Goal: Task Accomplishment & Management: Manage account settings

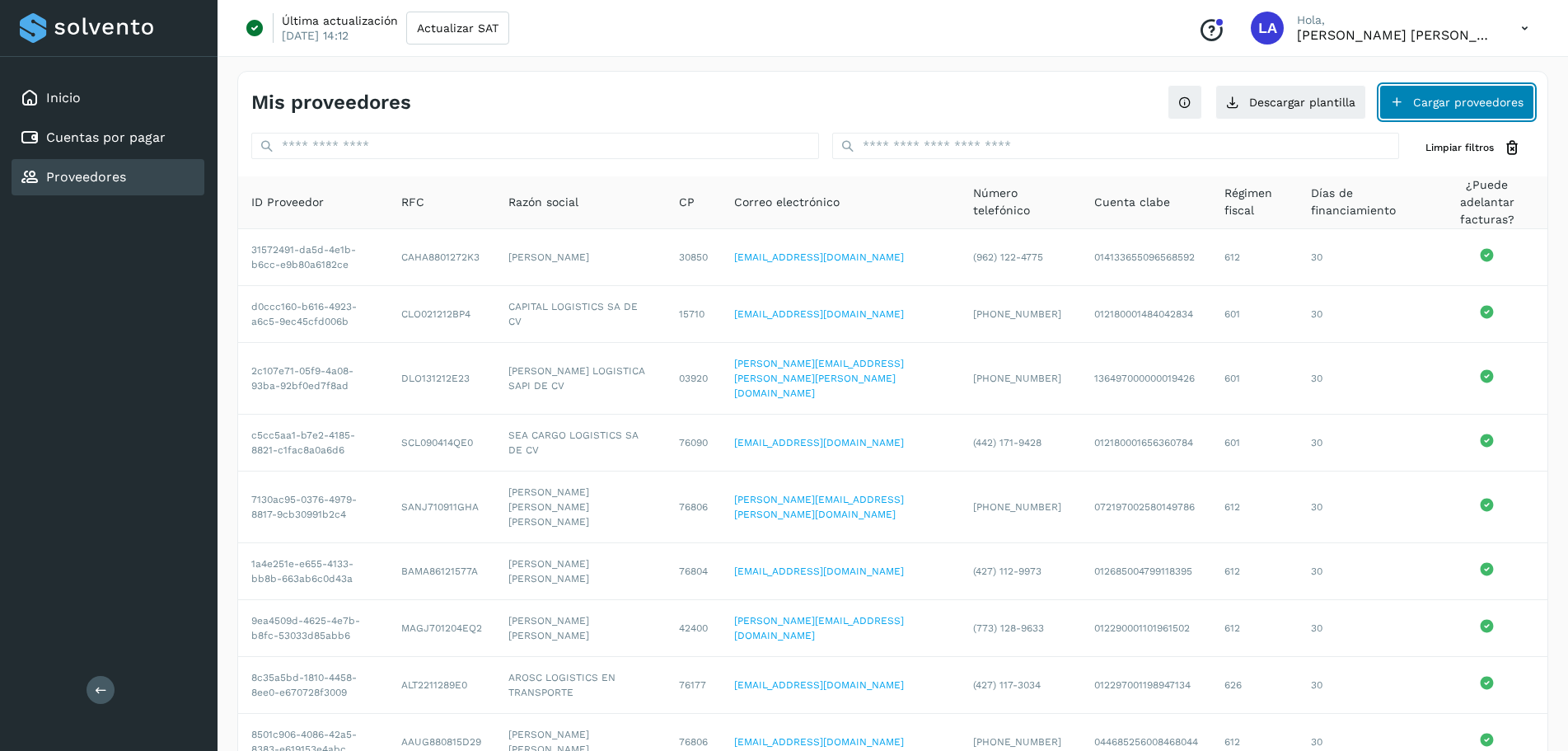
click at [1111, 100] on button "Cargar proveedores" at bounding box center [1457, 102] width 155 height 34
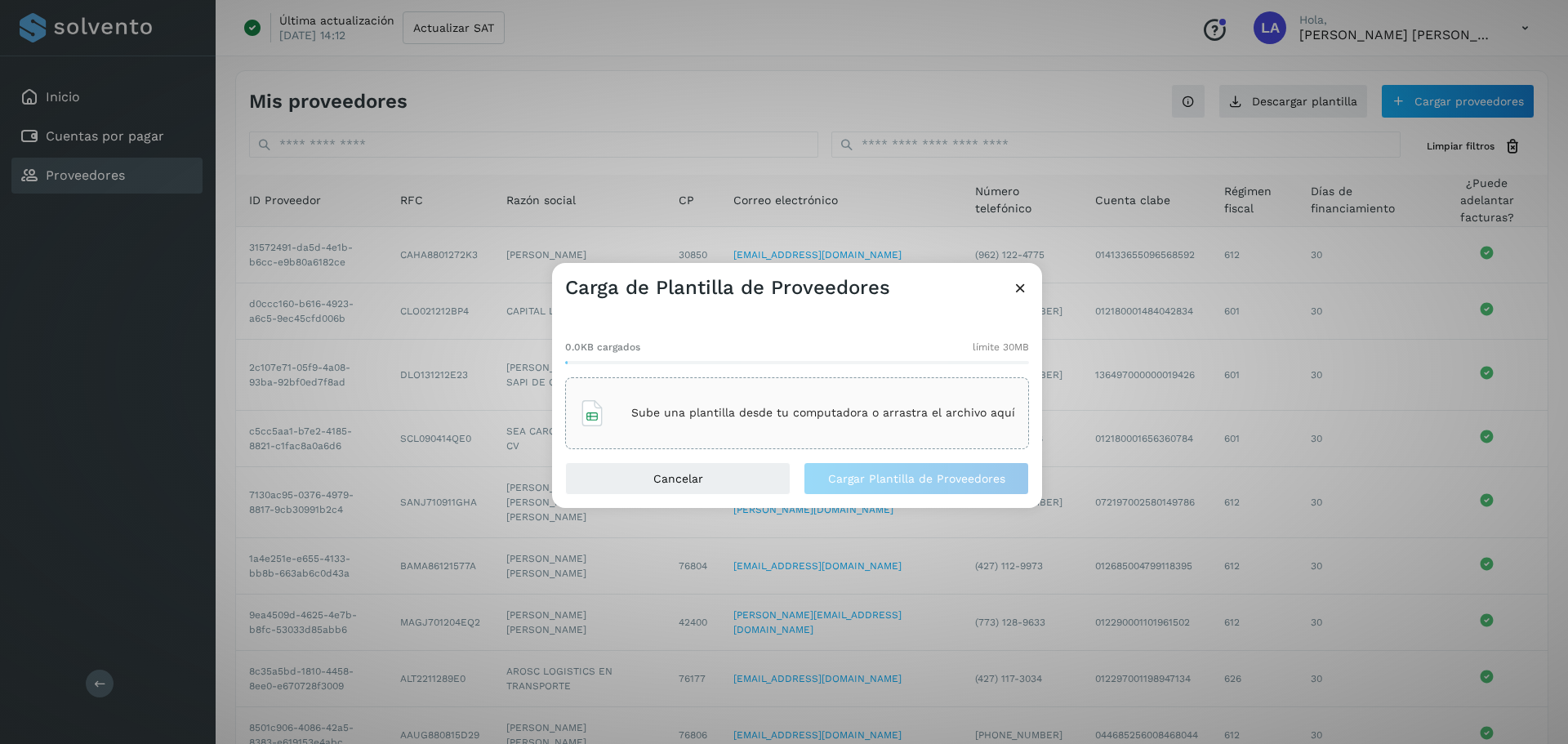
click at [718, 403] on div "Sube una plantilla desde tu computadora o arrastra el archivo aquí" at bounding box center [797, 412] width 436 height 44
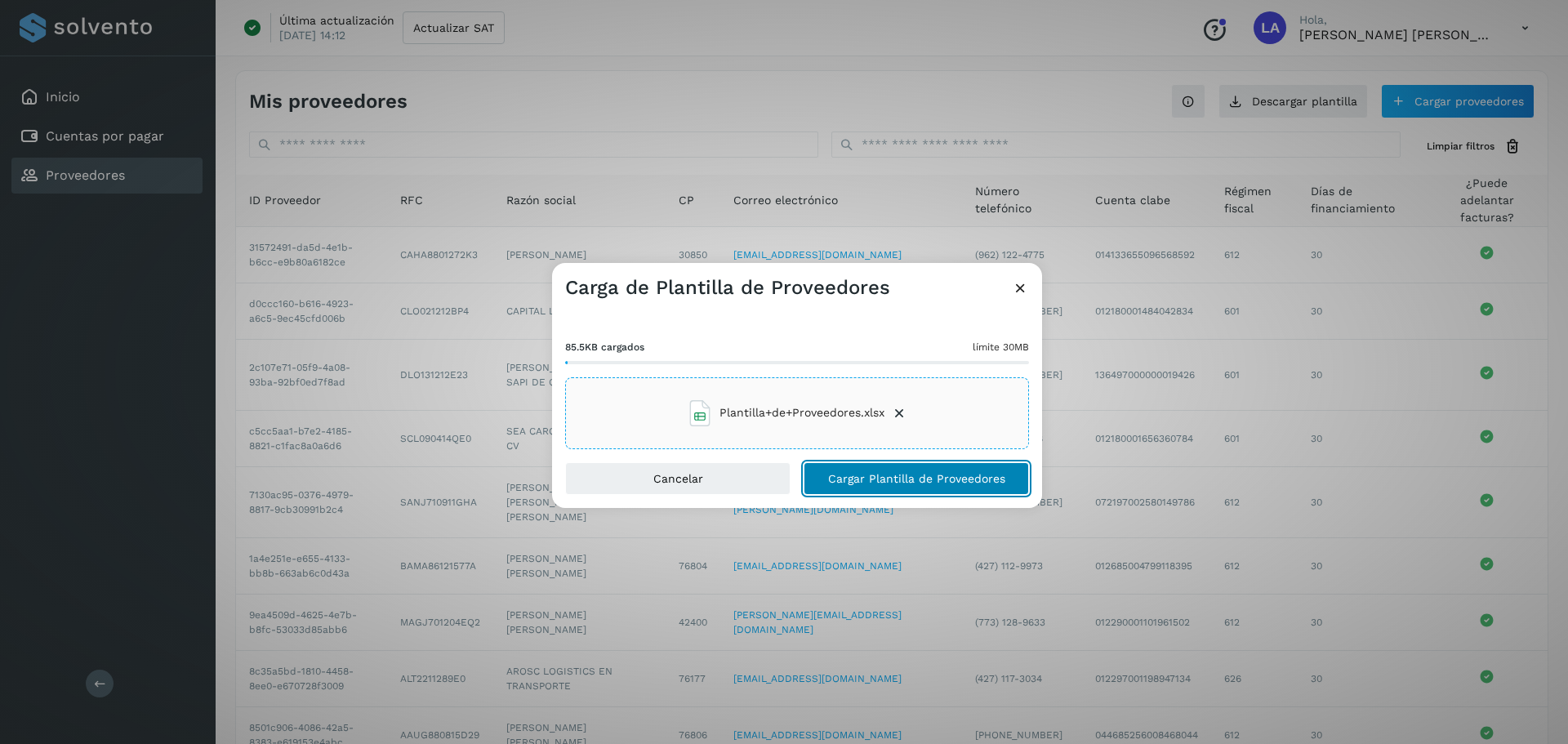
click at [938, 481] on span "Cargar Plantilla de Proveedores" at bounding box center [917, 477] width 177 height 11
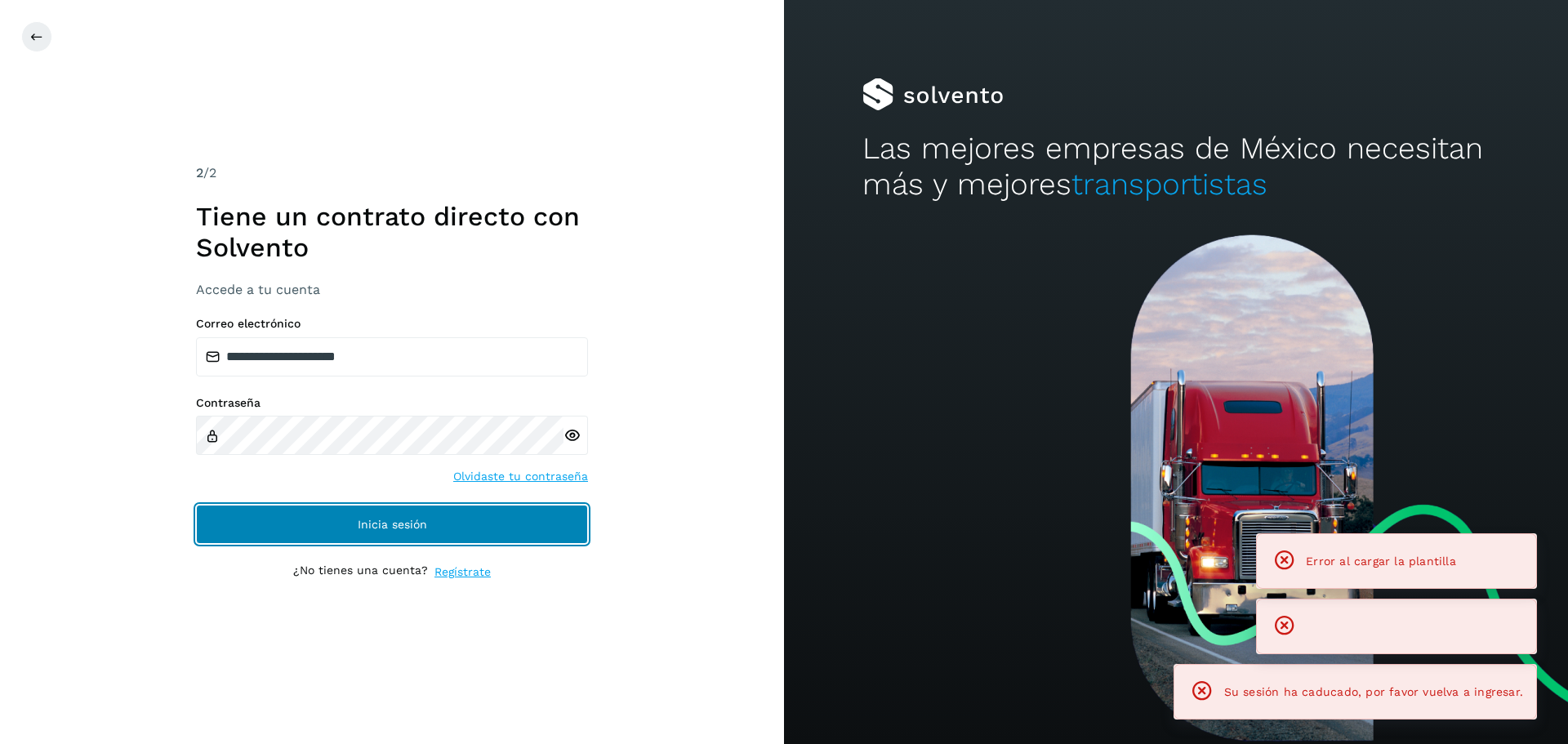
click at [408, 488] on span "Inicia sesión" at bounding box center [393, 523] width 69 height 11
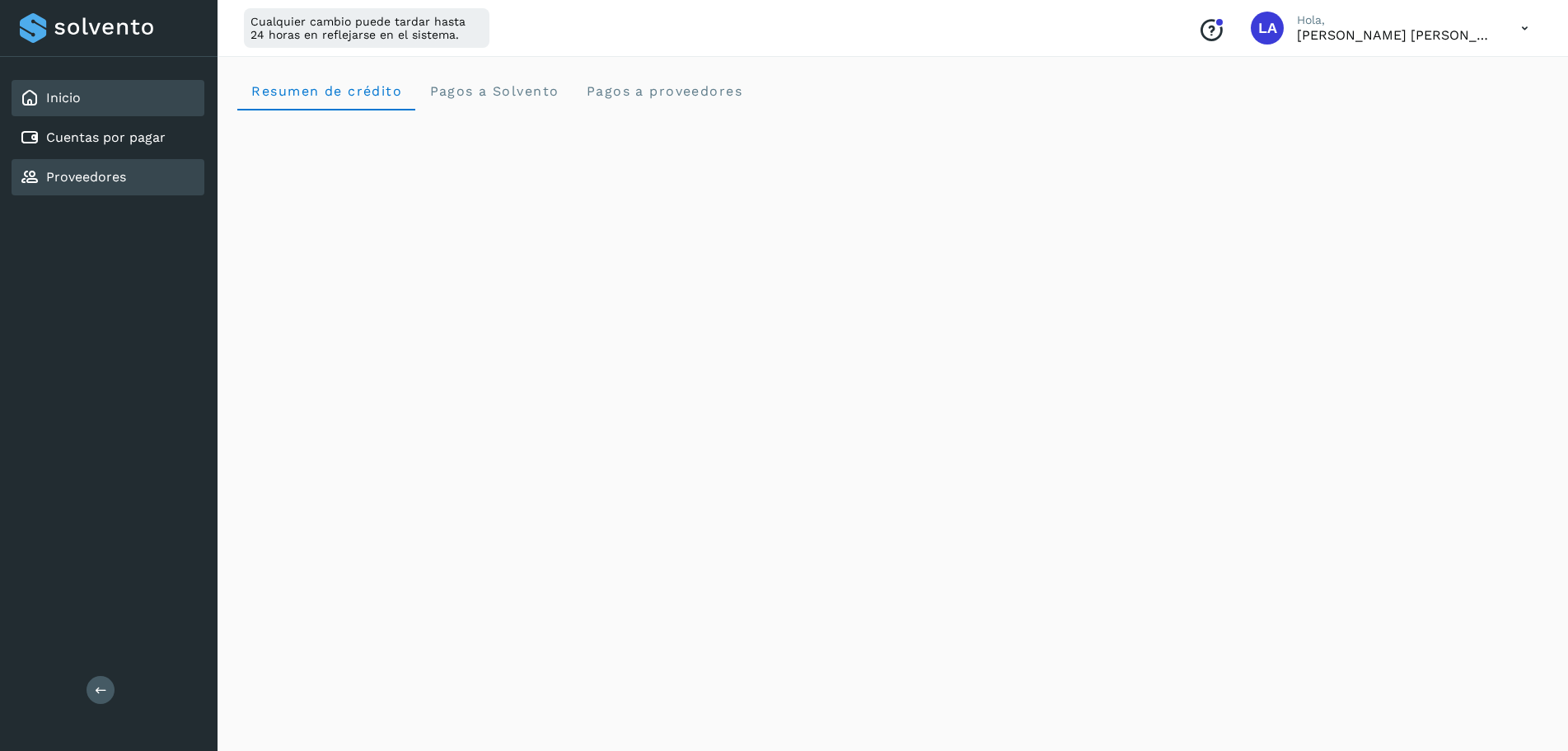
click at [111, 170] on link "Proveedores" at bounding box center [86, 177] width 80 height 16
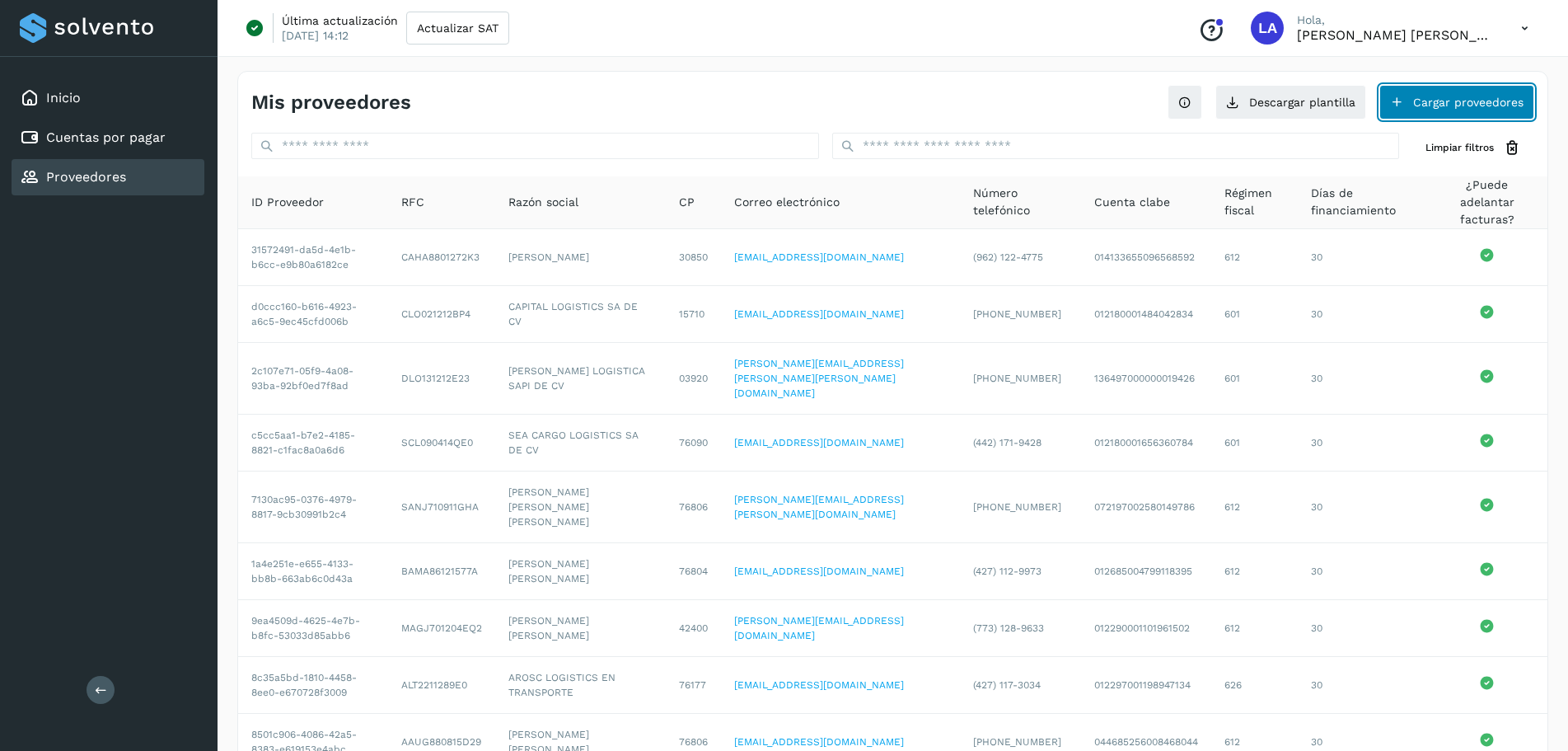
click at [1111, 107] on button "Cargar proveedores" at bounding box center [1457, 102] width 155 height 34
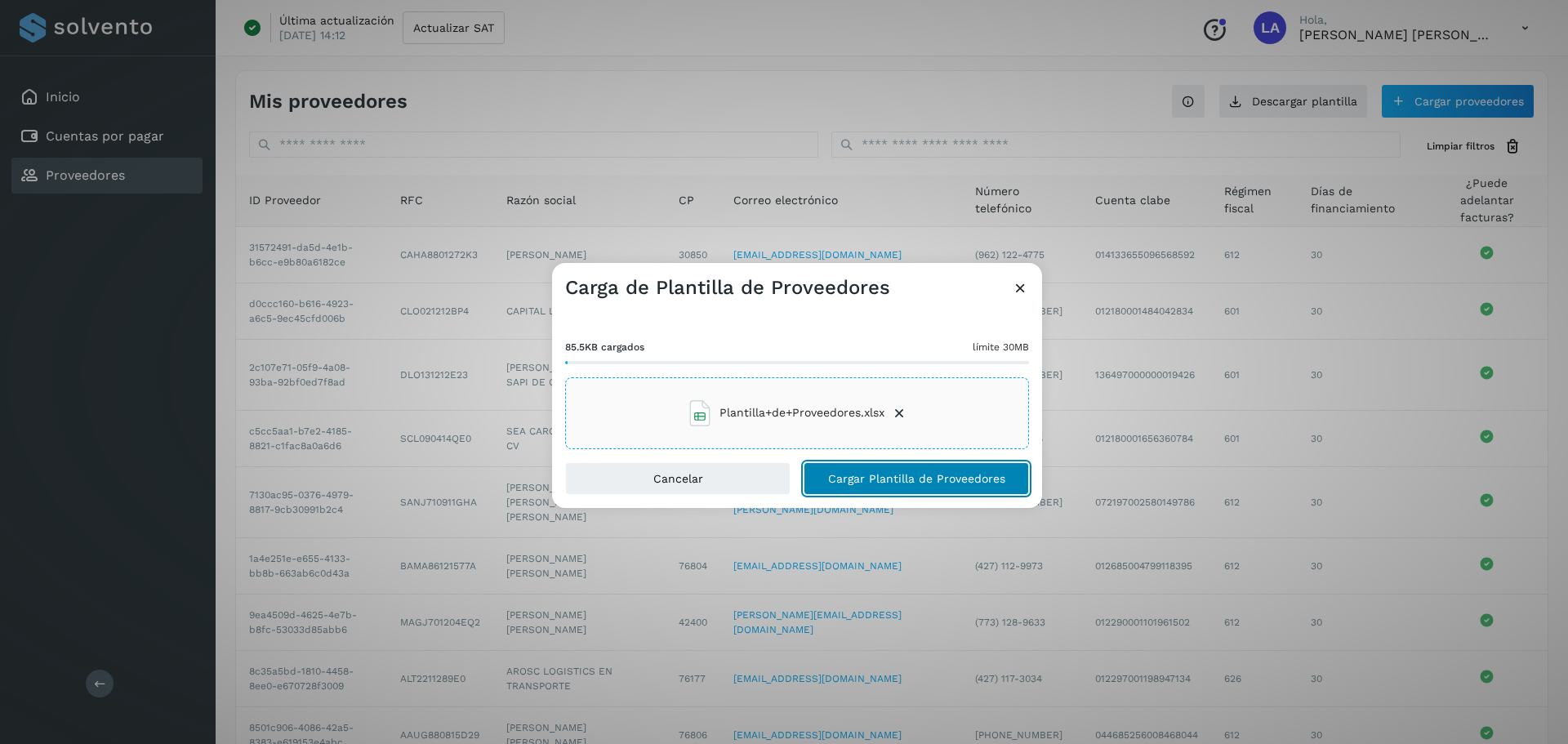
click at [947, 477] on span "Cargar Plantilla de Proveedores" at bounding box center [917, 477] width 177 height 11
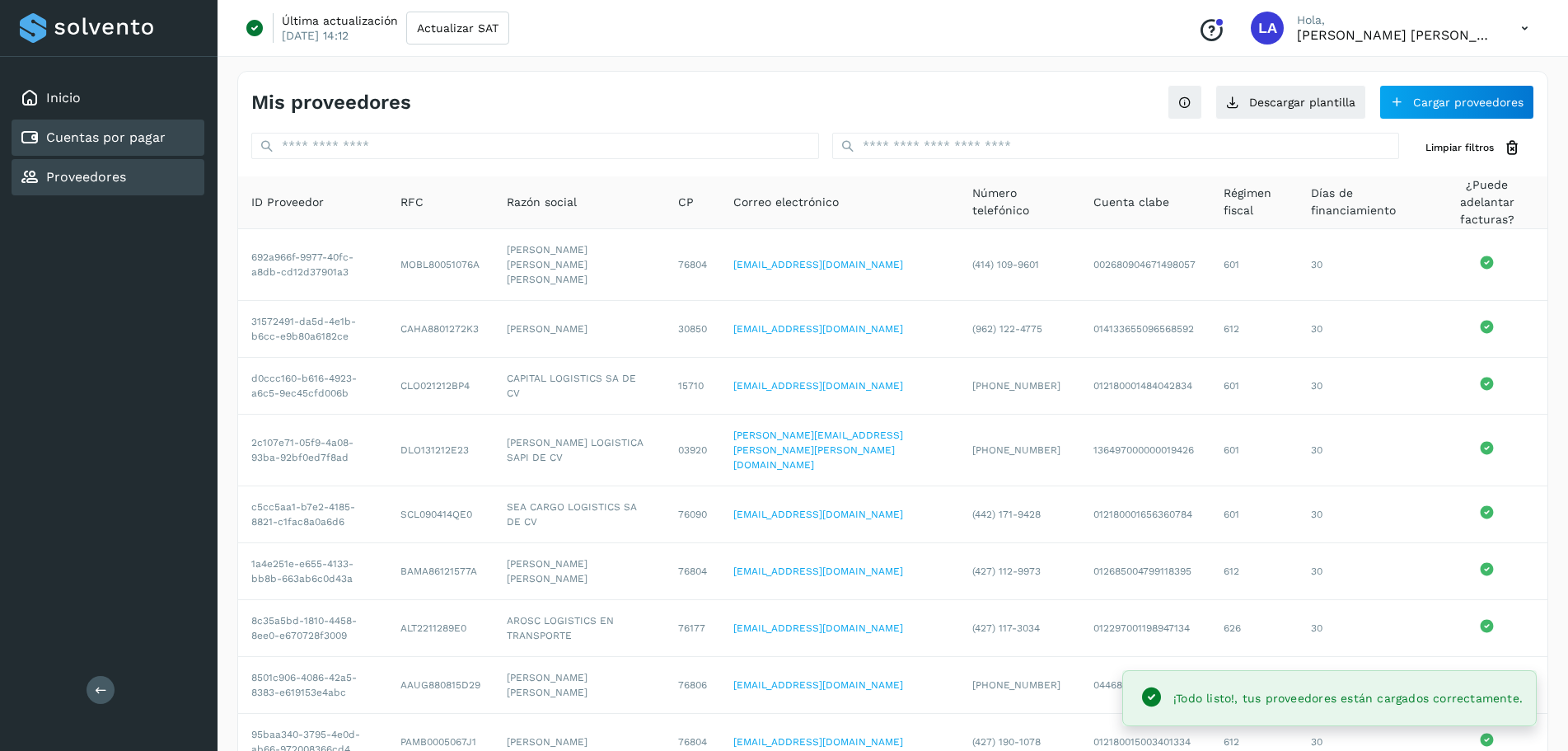
click at [138, 129] on div "Cuentas por pagar" at bounding box center [93, 138] width 145 height 20
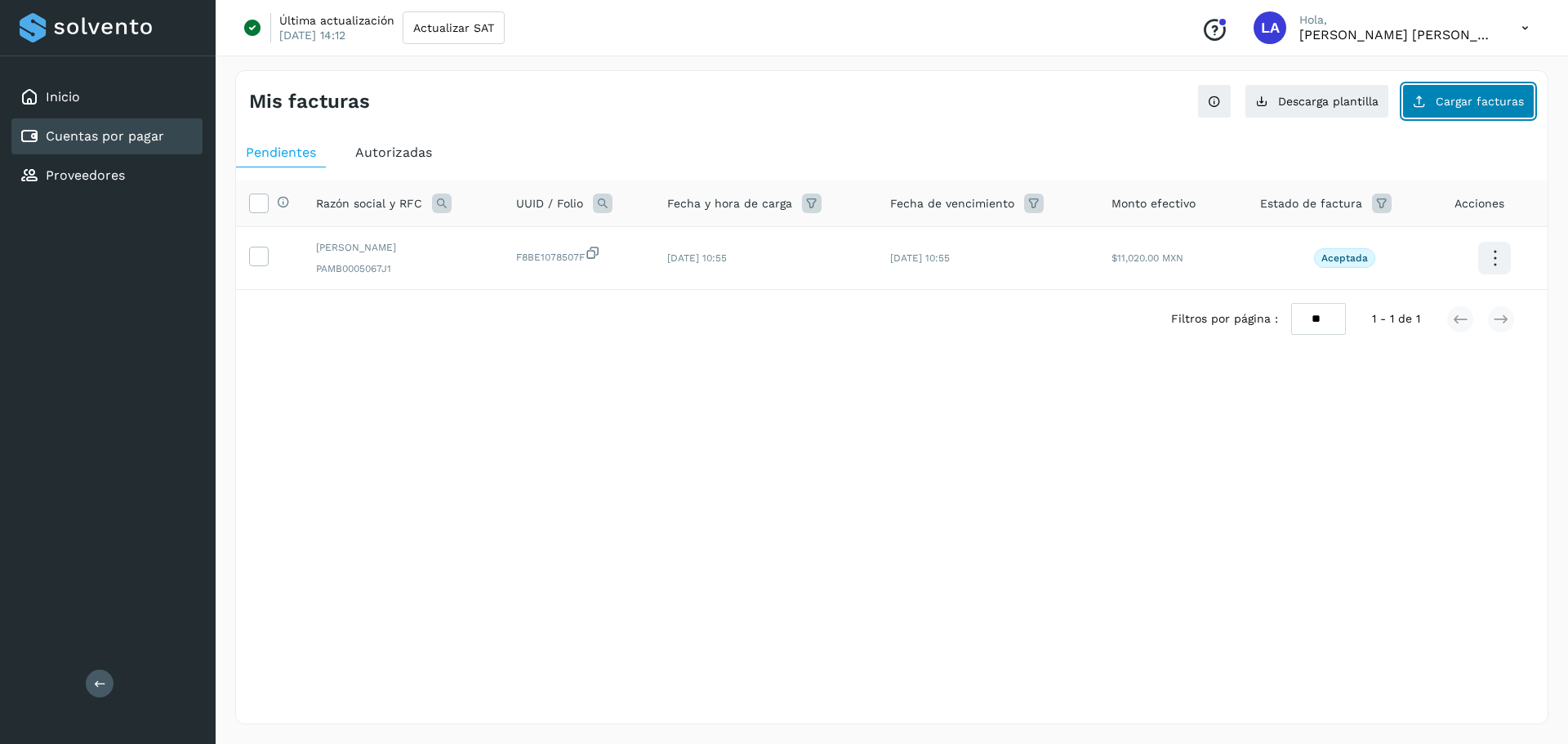
click at [1102, 108] on button "Cargar facturas" at bounding box center [1469, 101] width 132 height 34
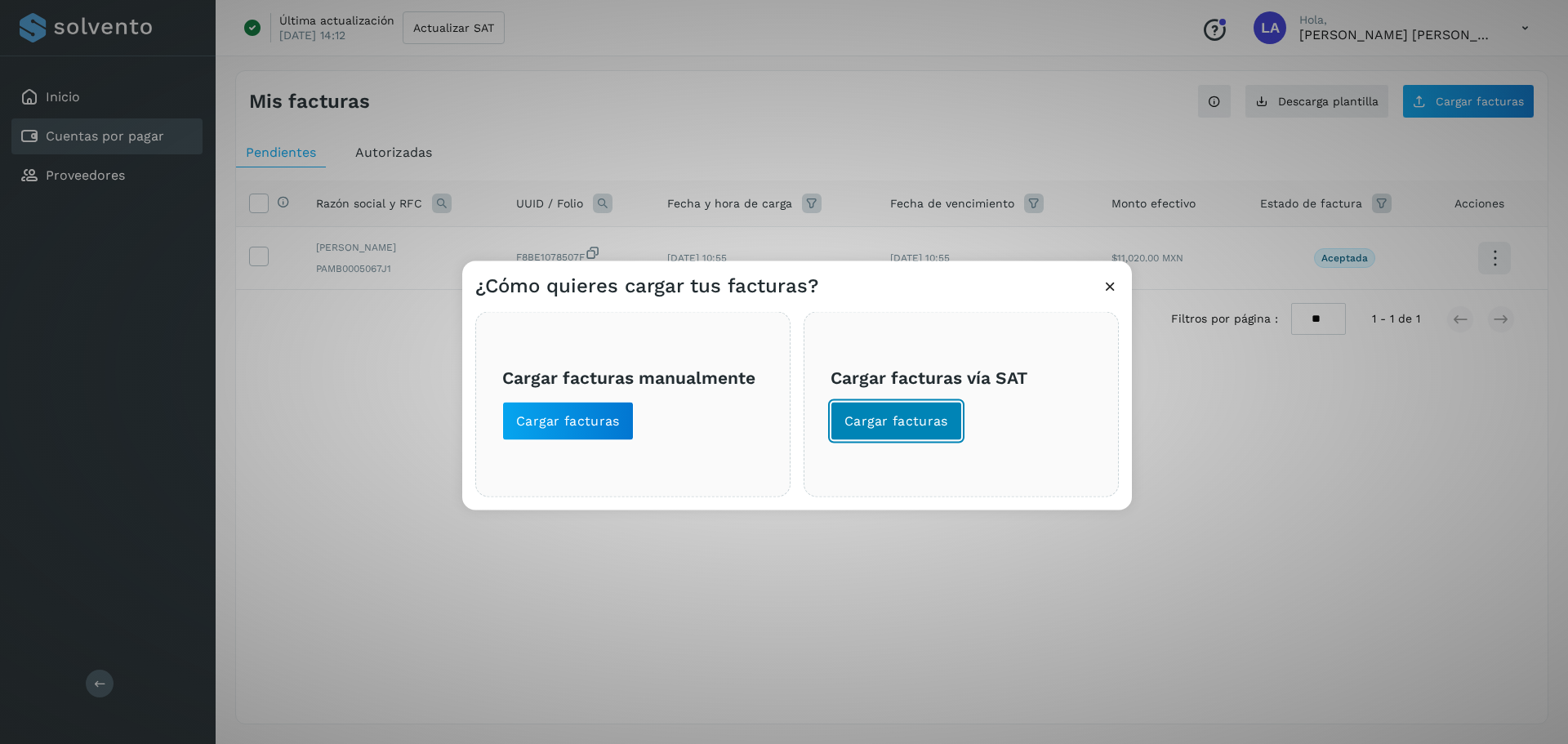
click at [908, 412] on span "Cargar facturas" at bounding box center [896, 420] width 103 height 18
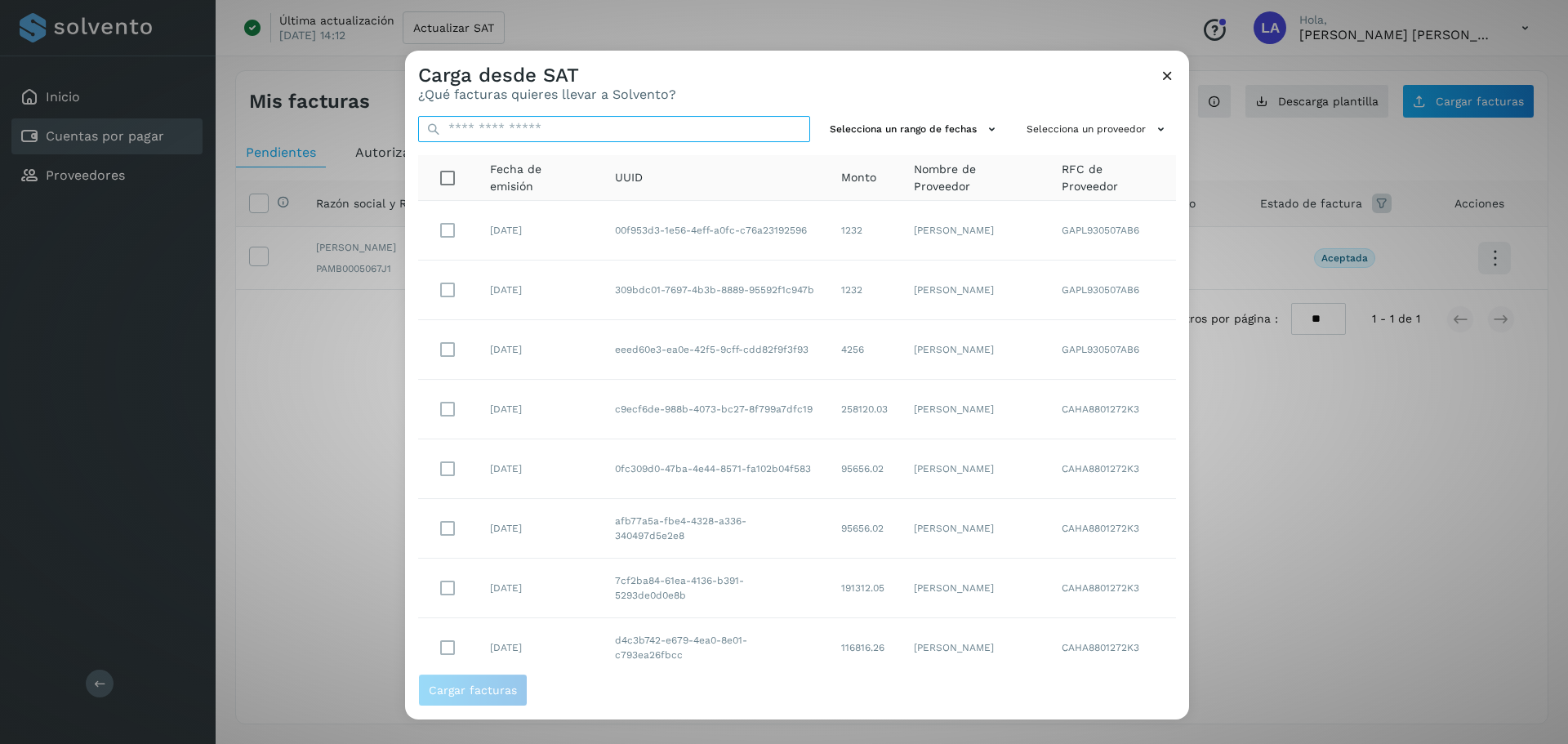
drag, startPoint x: 665, startPoint y: 126, endPoint x: 700, endPoint y: 119, distance: 35.7
click at [665, 126] on input "text" at bounding box center [613, 129] width 392 height 26
type input "*****"
click at [1102, 135] on button "Selecciona un proveedor" at bounding box center [1099, 129] width 156 height 27
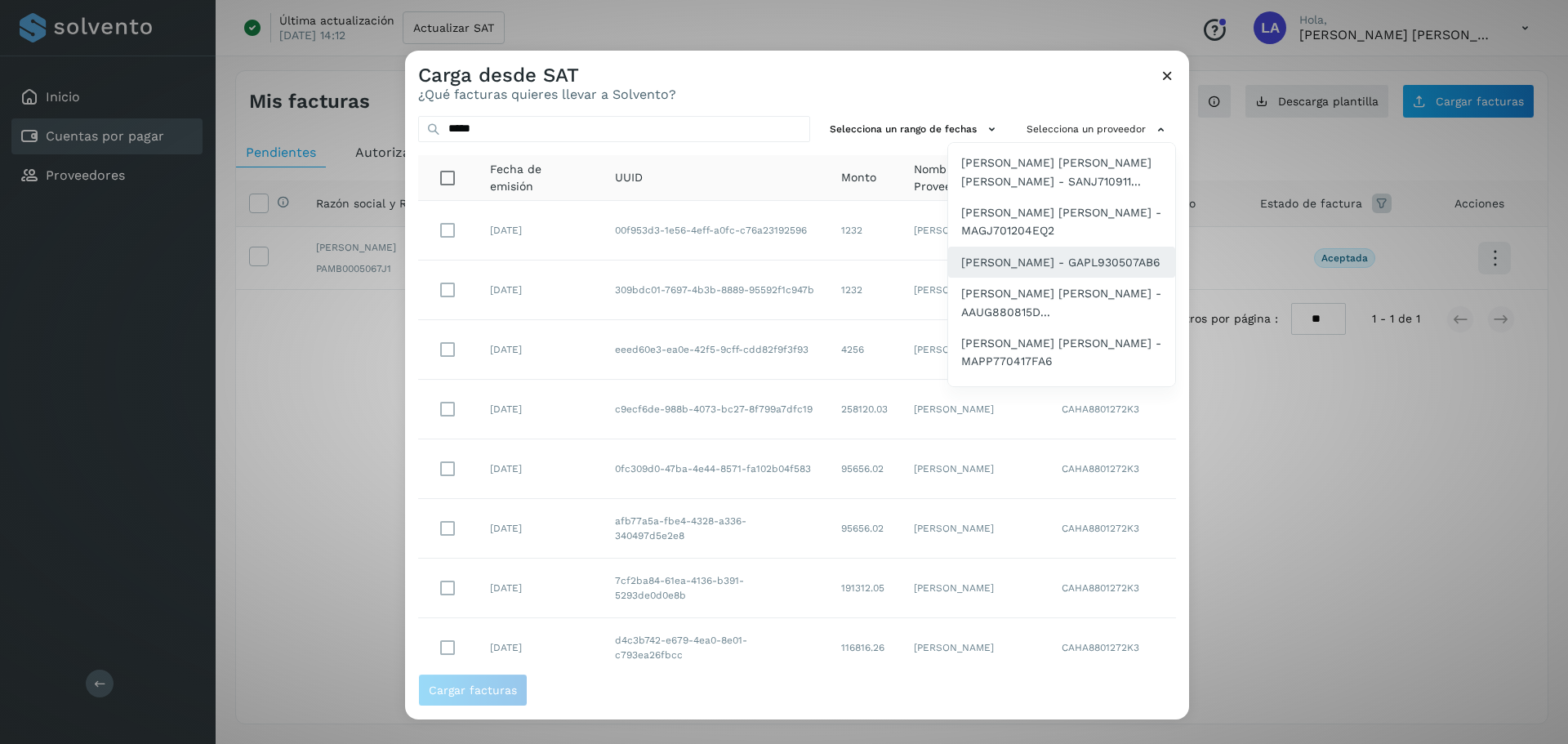
scroll to position [487, 0]
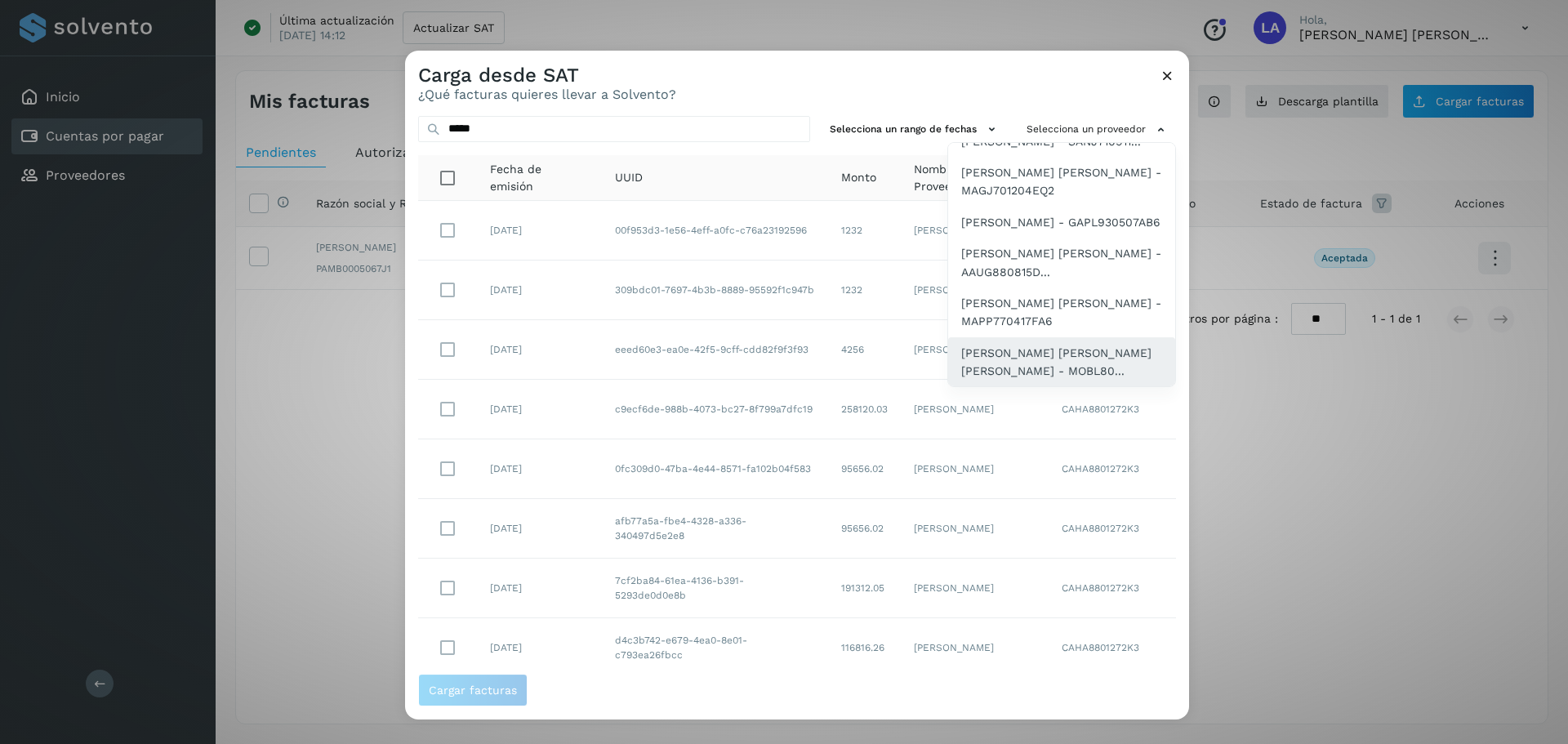
click at [1015, 349] on span "[PERSON_NAME] [PERSON_NAME] [PERSON_NAME] - MOBL80..." at bounding box center [1062, 362] width 201 height 36
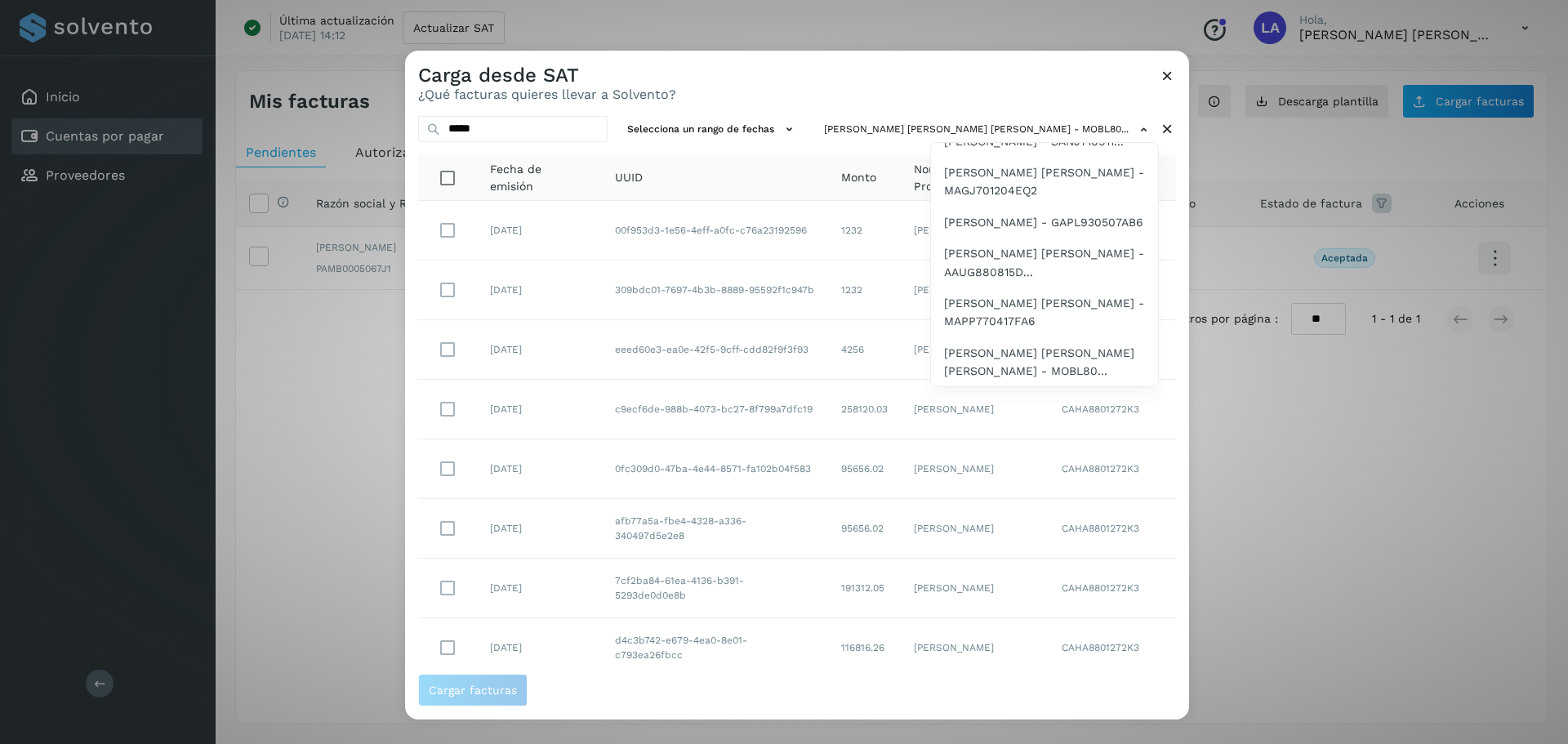
click at [753, 81] on div at bounding box center [1188, 422] width 1568 height 744
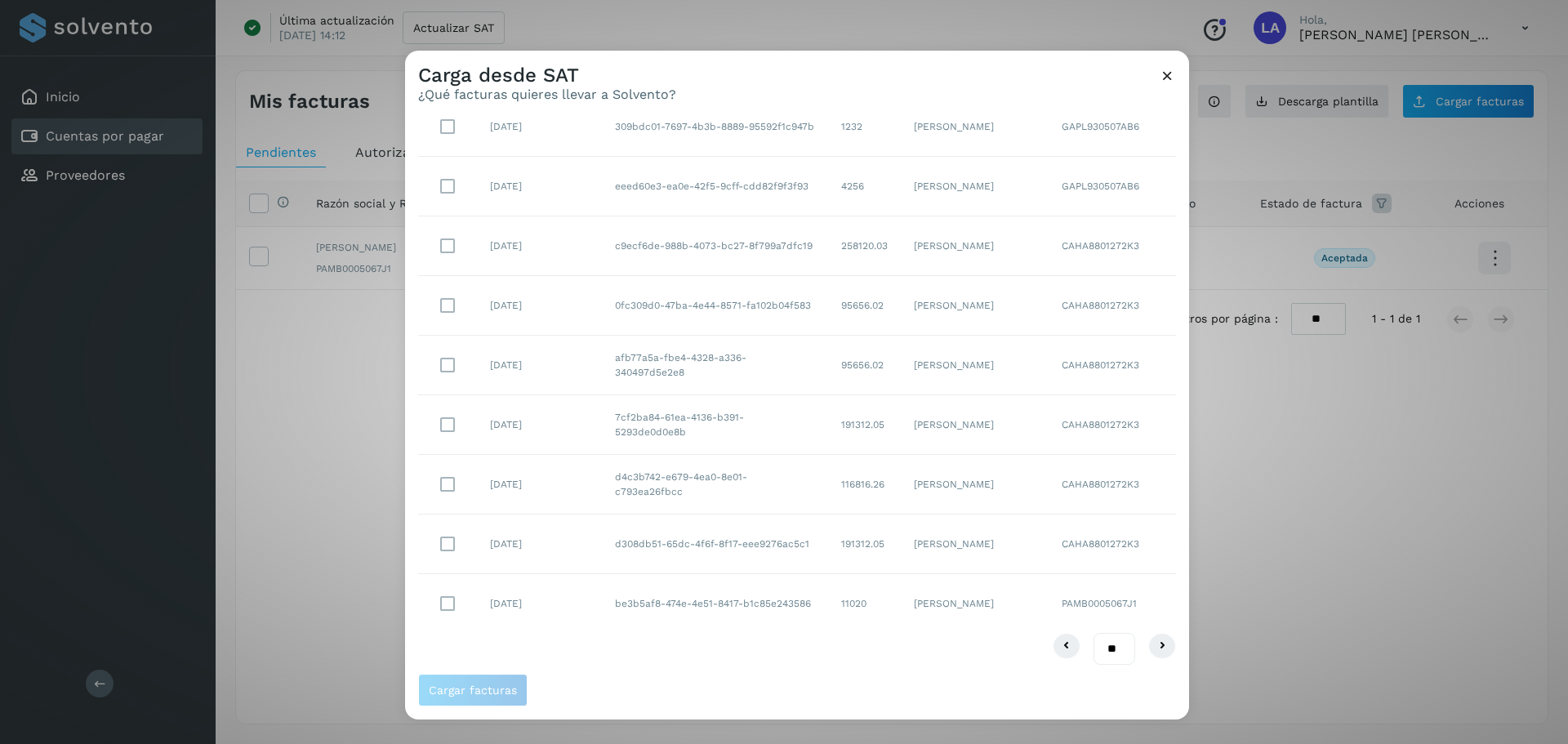
scroll to position [168, 0]
click at [1102, 488] on select "** ** **" at bounding box center [1115, 644] width 42 height 32
select select "**"
click at [1094, 488] on select "** ** **" at bounding box center [1115, 644] width 42 height 32
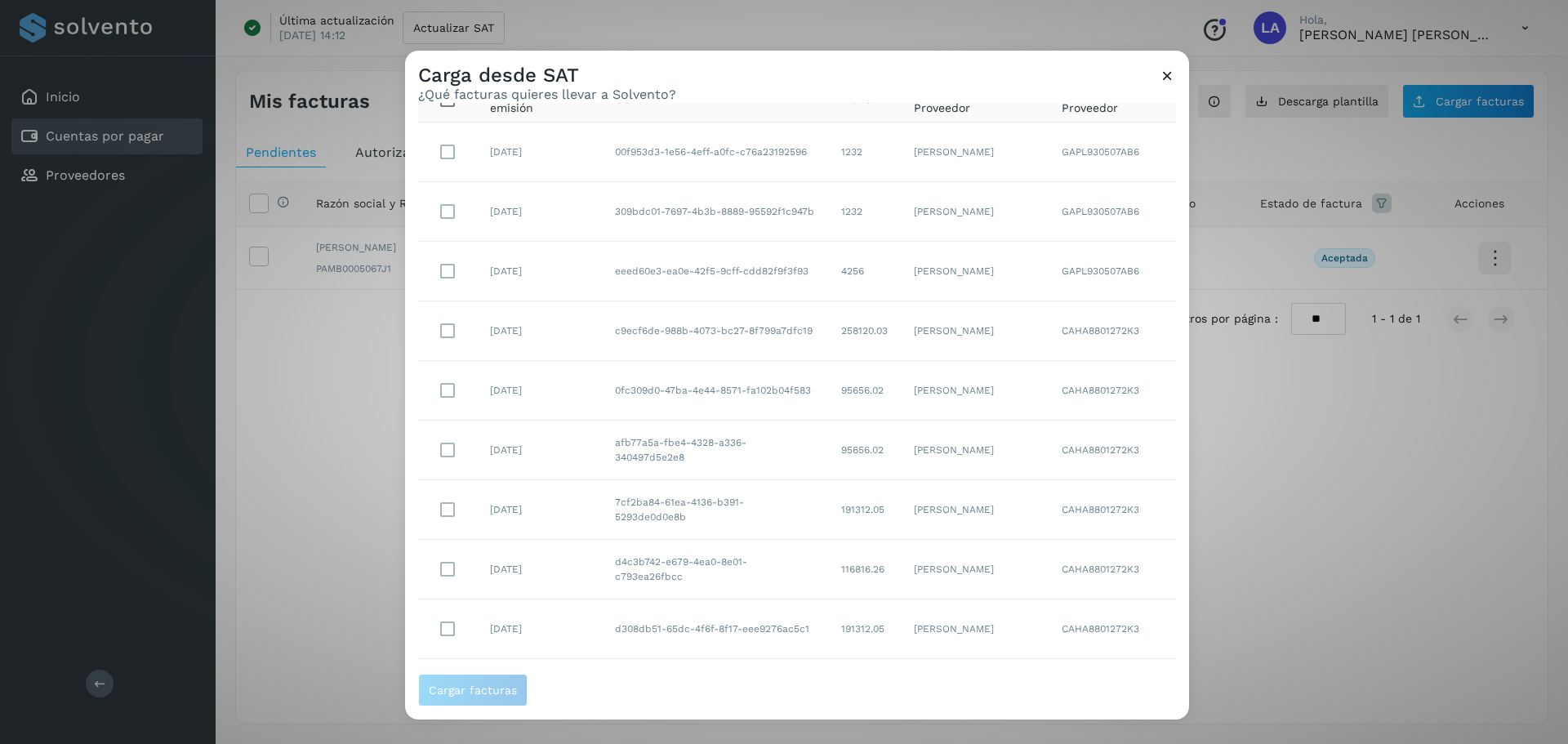
scroll to position [0, 0]
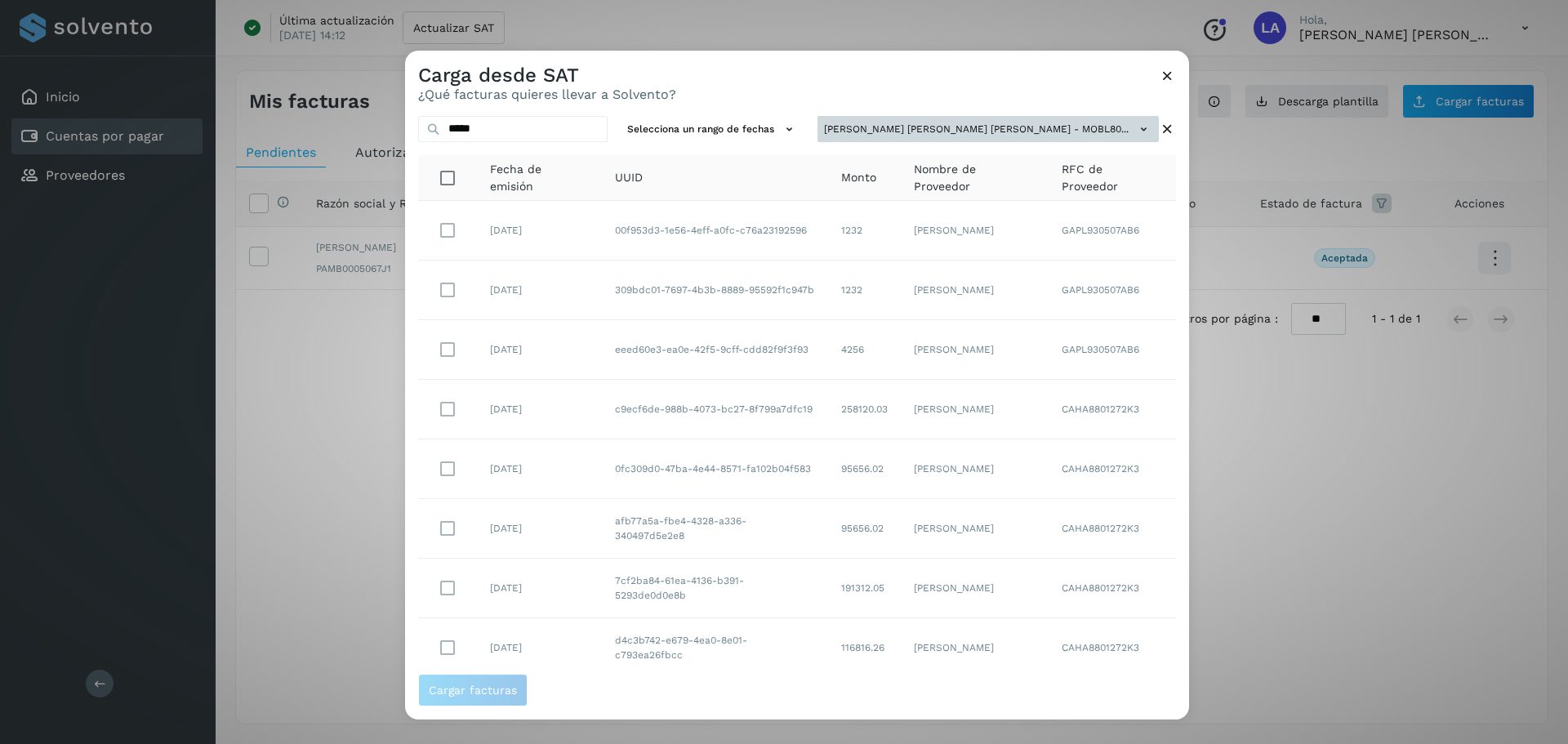
click at [1102, 124] on button "[PERSON_NAME] [PERSON_NAME] [PERSON_NAME] - MOBL80..." at bounding box center [988, 129] width 341 height 27
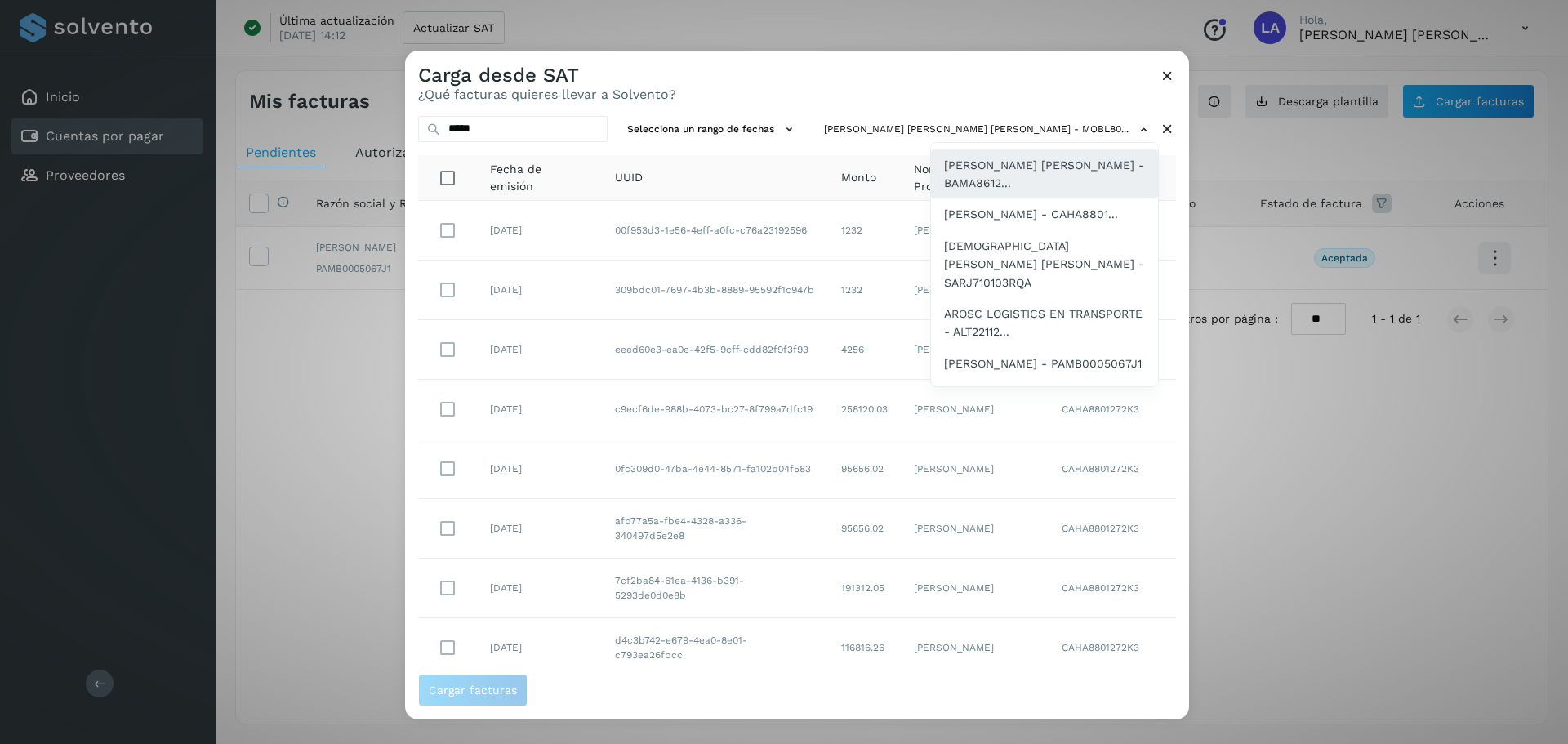
scroll to position [487, 0]
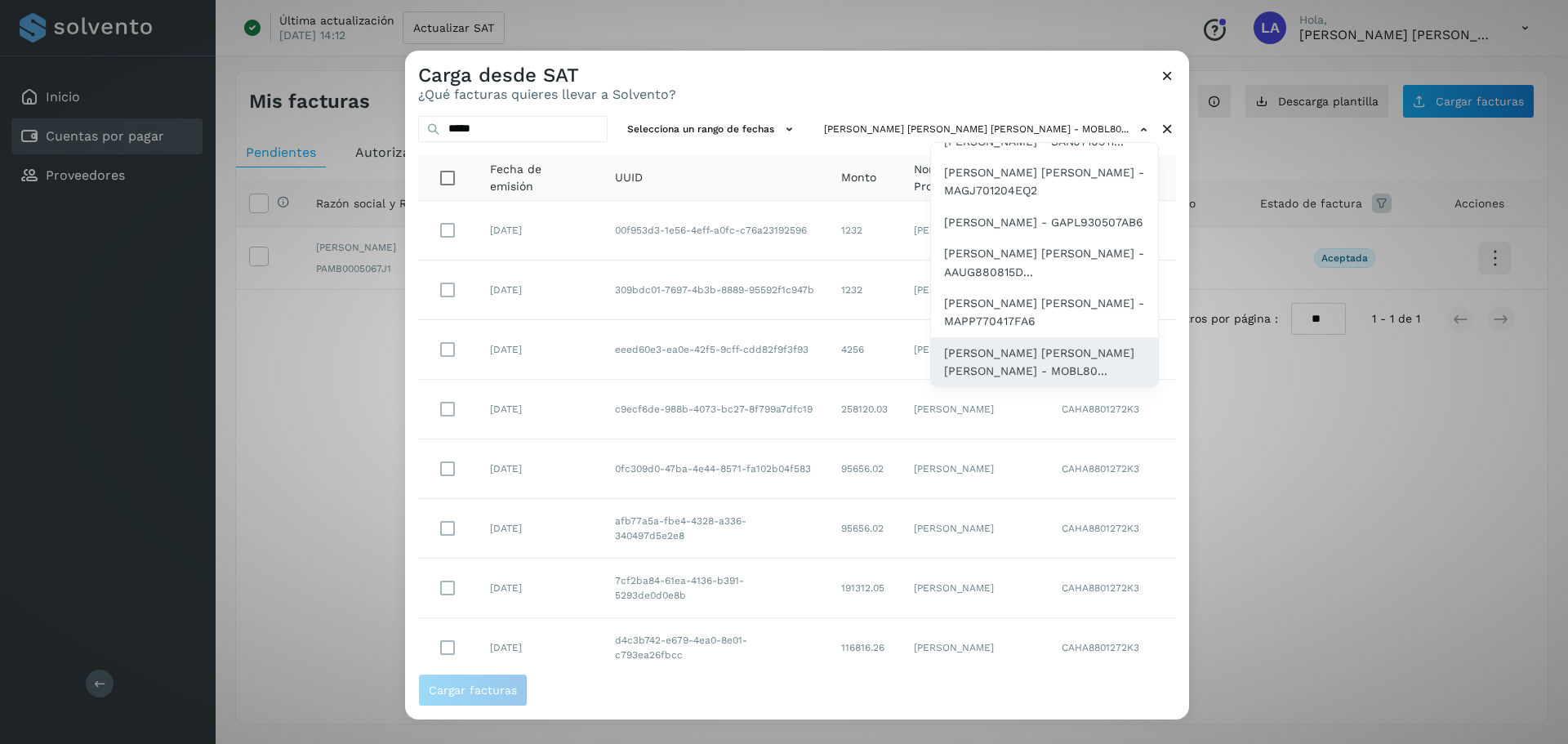
click at [998, 354] on span "[PERSON_NAME] [PERSON_NAME] [PERSON_NAME] - MOBL80..." at bounding box center [1044, 362] width 201 height 36
click at [566, 121] on div at bounding box center [1188, 422] width 1568 height 744
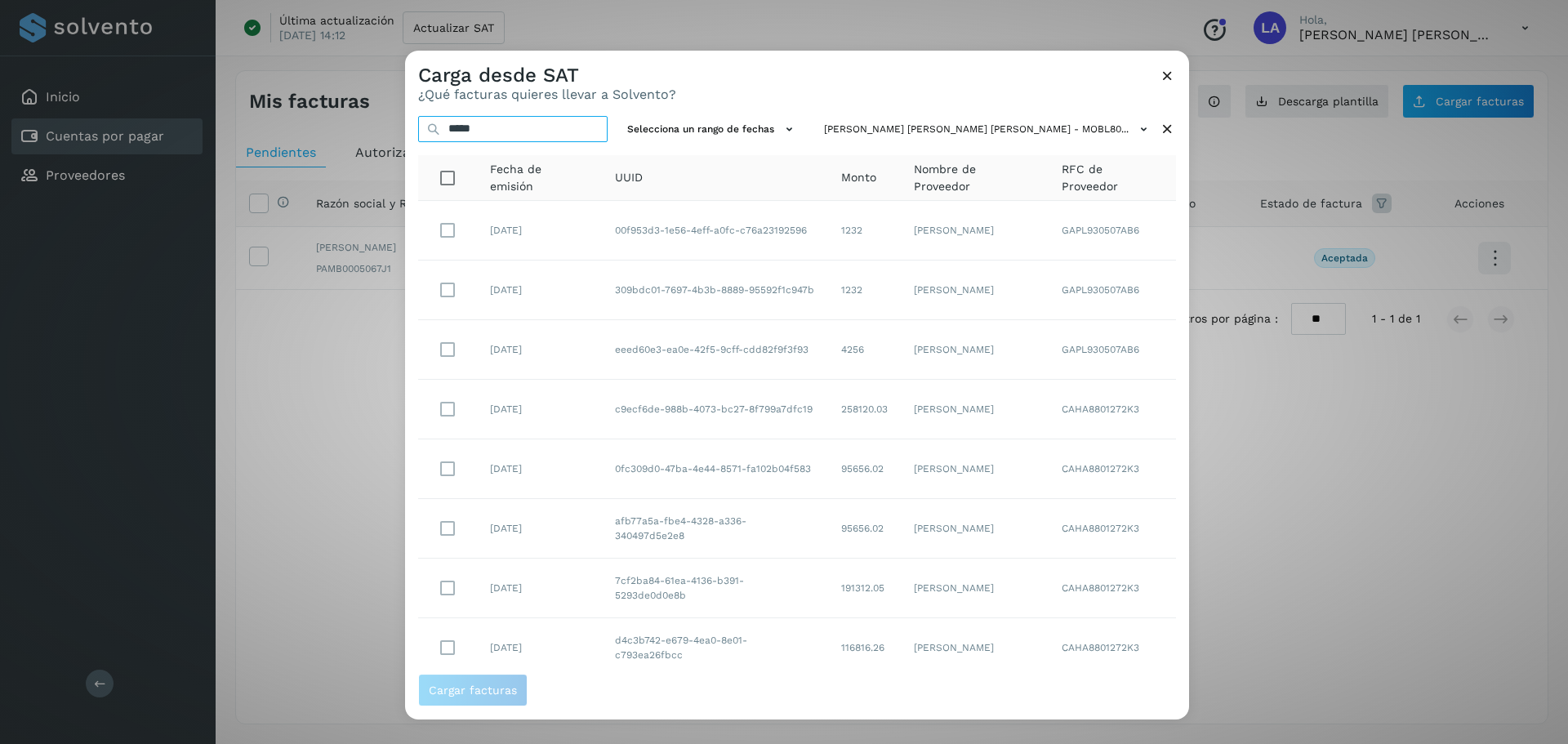
drag, startPoint x: 479, startPoint y: 134, endPoint x: 418, endPoint y: 130, distance: 61.1
click at [389, 144] on div "Carga desde SAT ¿Qué facturas quieres llevar a Solvento? ***** Selecciona un ra…" at bounding box center [784, 372] width 1568 height 744
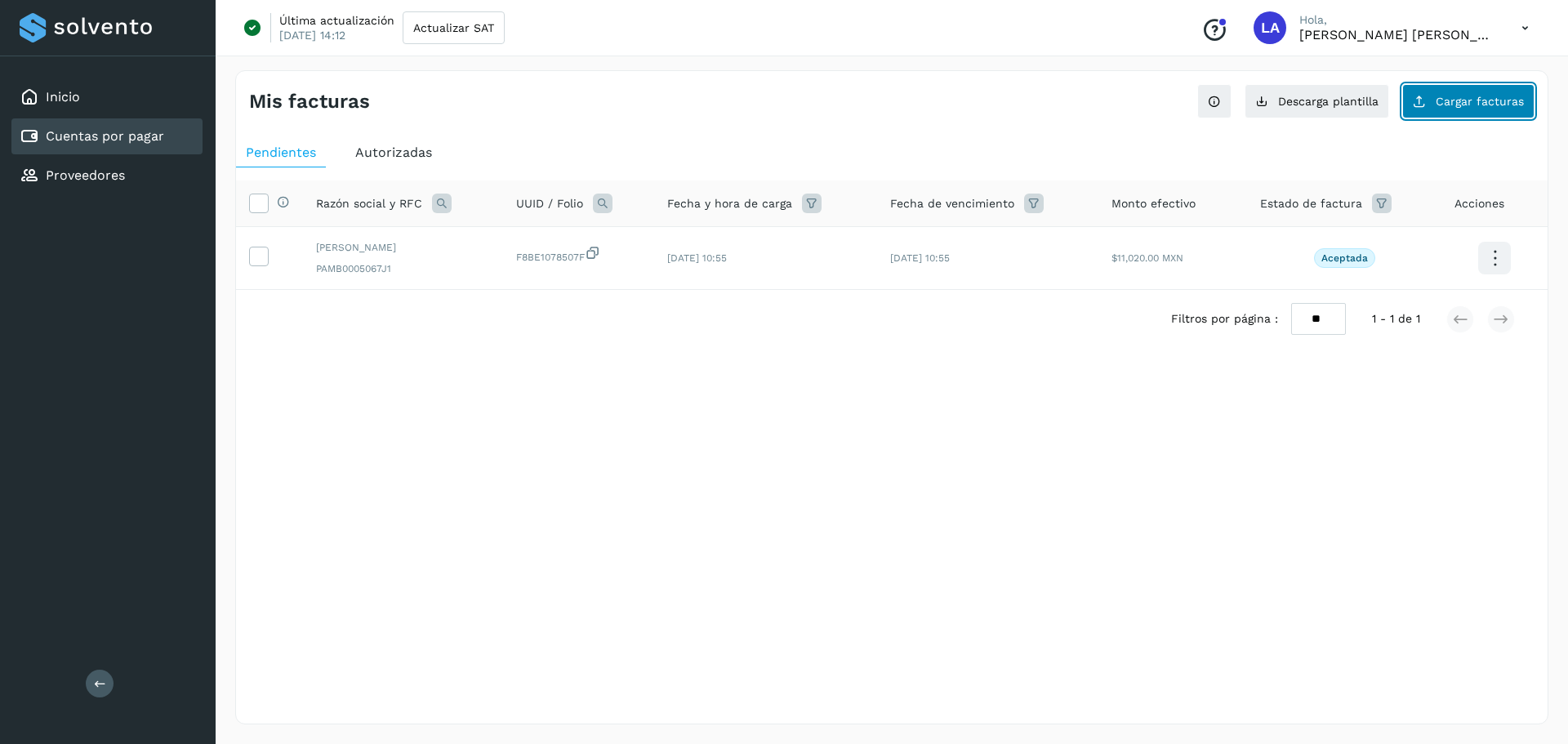
click at [1102, 89] on button "Cargar facturas" at bounding box center [1469, 101] width 132 height 34
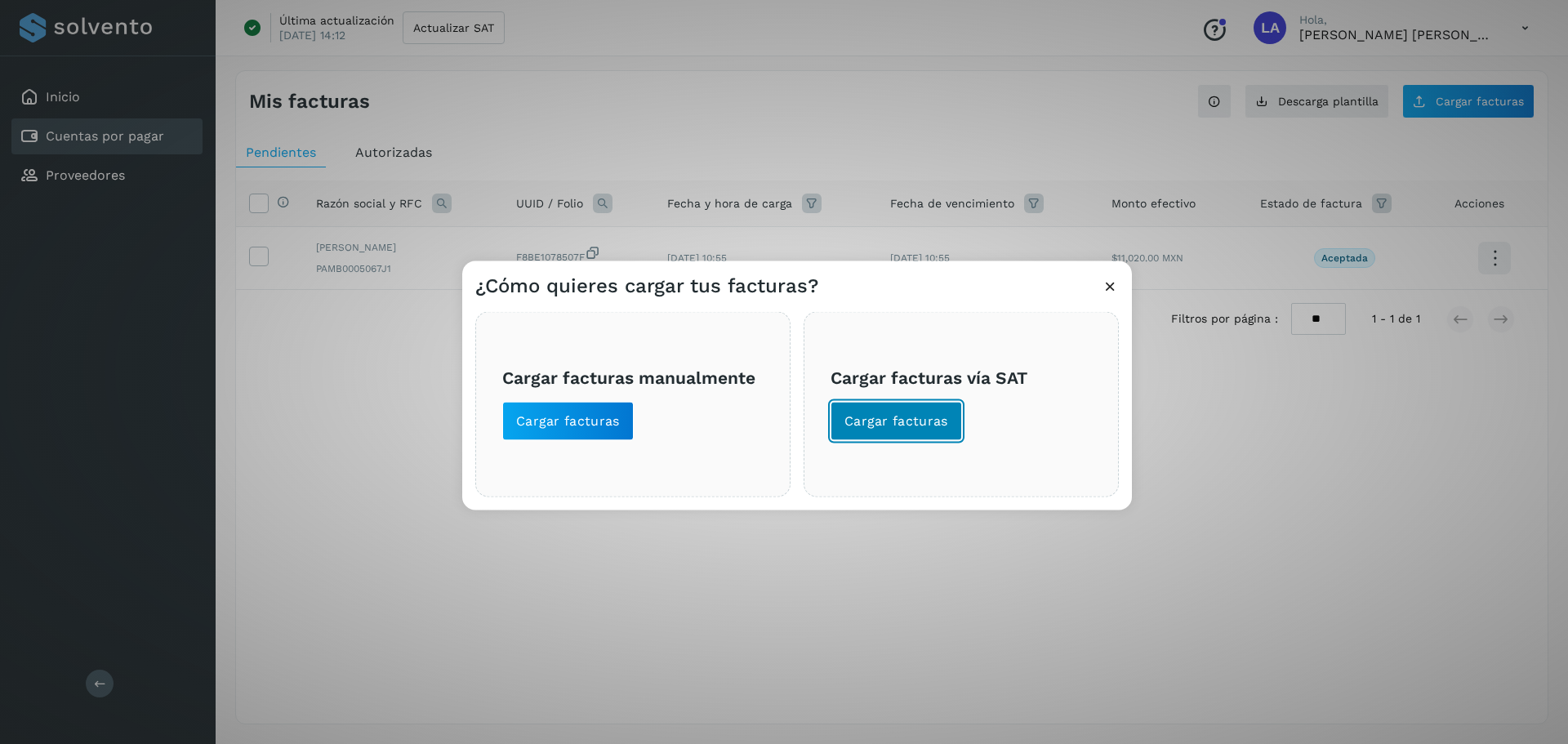
click at [909, 411] on button "Cargar facturas" at bounding box center [896, 420] width 131 height 39
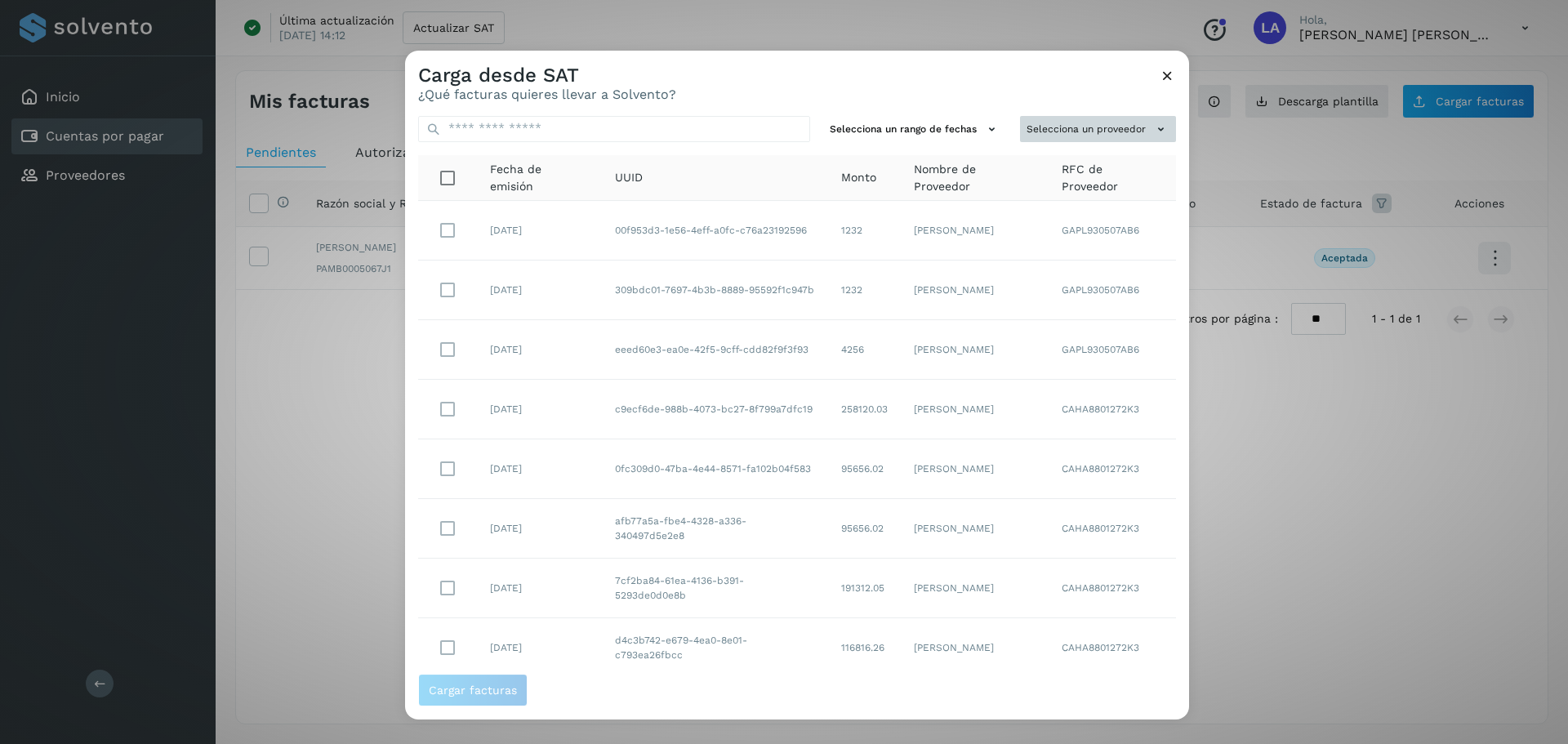
click at [1102, 128] on button "Selecciona un proveedor" at bounding box center [1099, 129] width 156 height 27
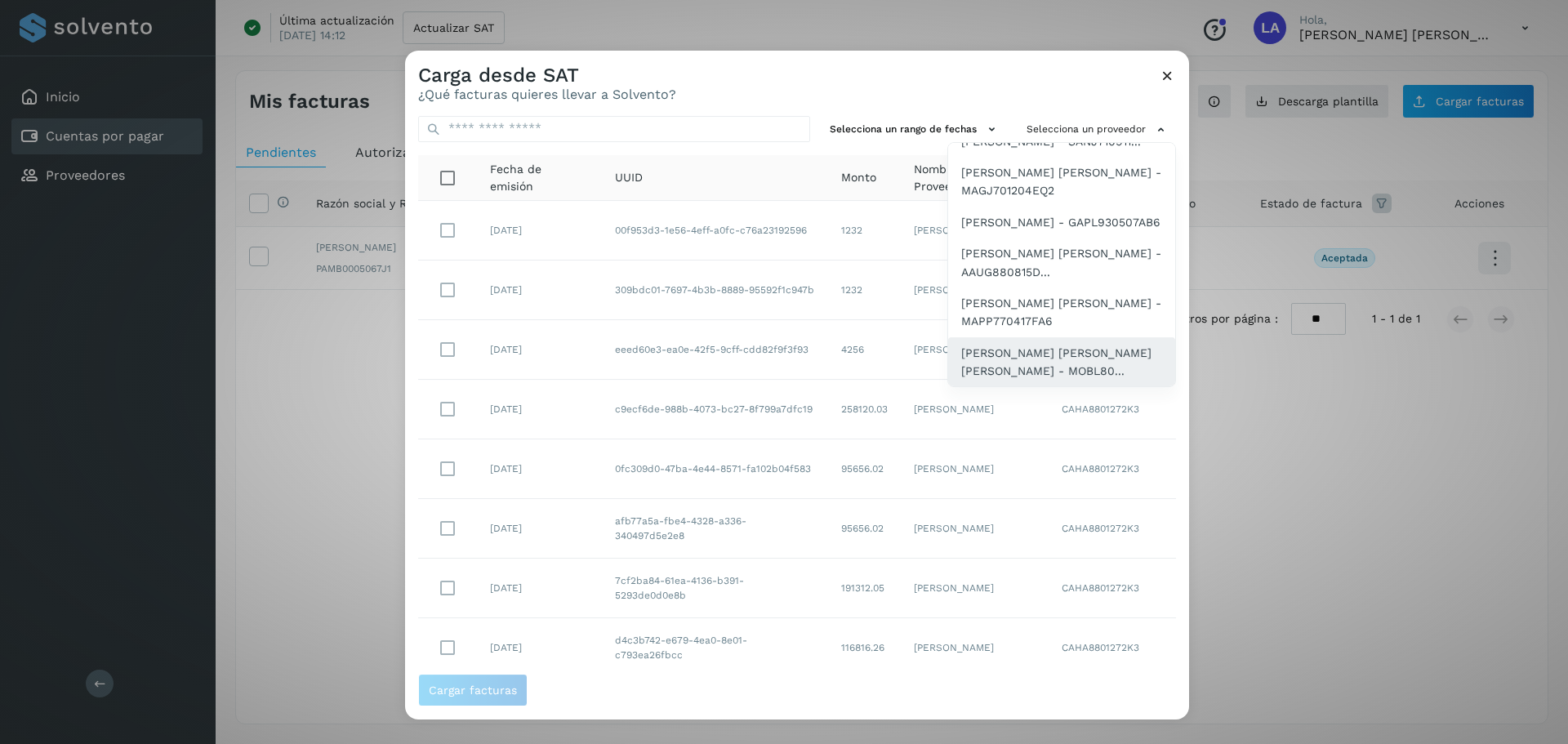
click at [1030, 347] on span "[PERSON_NAME] [PERSON_NAME] [PERSON_NAME] - MOBL80..." at bounding box center [1062, 362] width 201 height 36
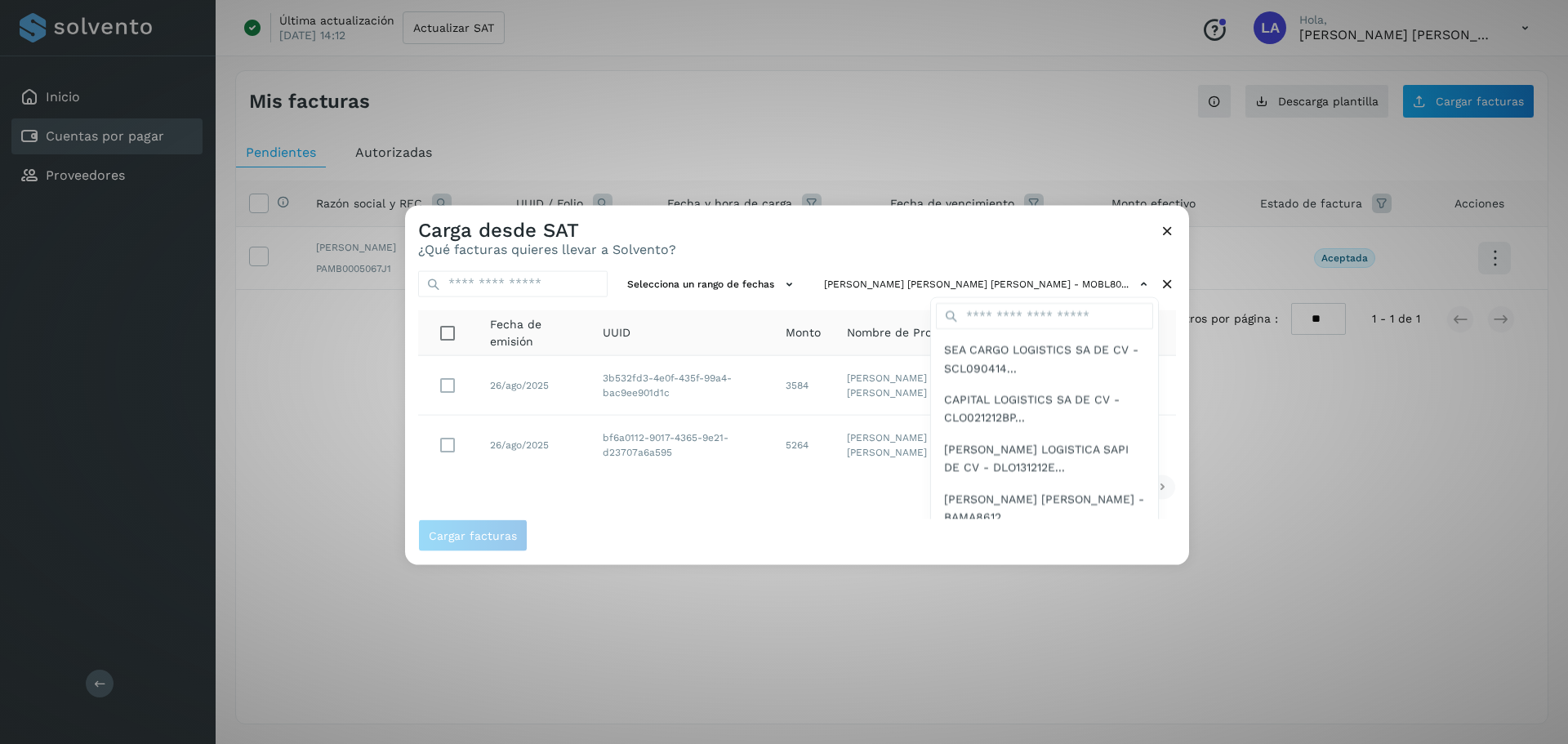
click at [451, 440] on div at bounding box center [1188, 576] width 1568 height 744
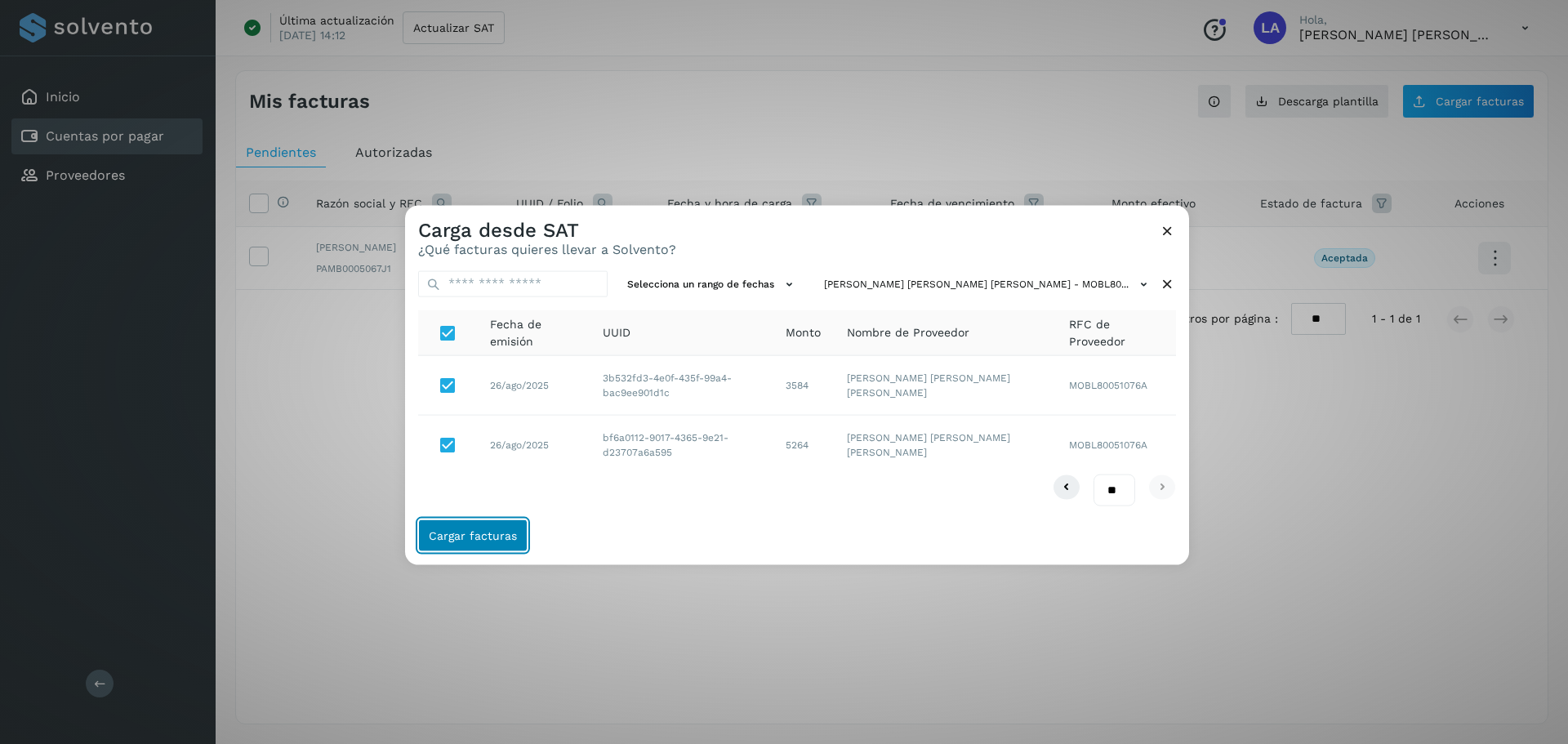
click at [466, 488] on button "Cargar facturas" at bounding box center [473, 536] width 109 height 33
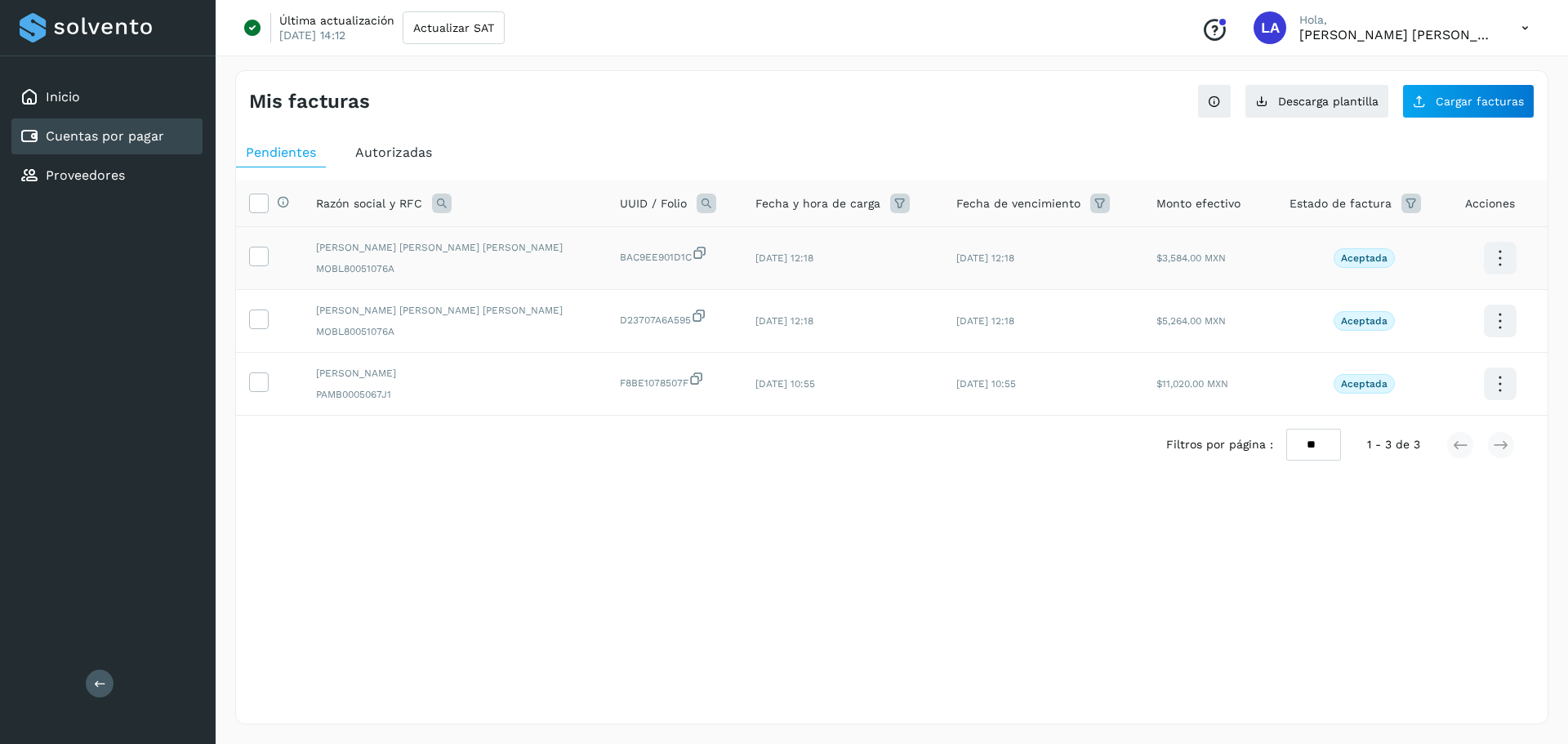
drag, startPoint x: 258, startPoint y: 199, endPoint x: 320, endPoint y: 253, distance: 82.2
click at [257, 199] on icon at bounding box center [259, 202] width 17 height 17
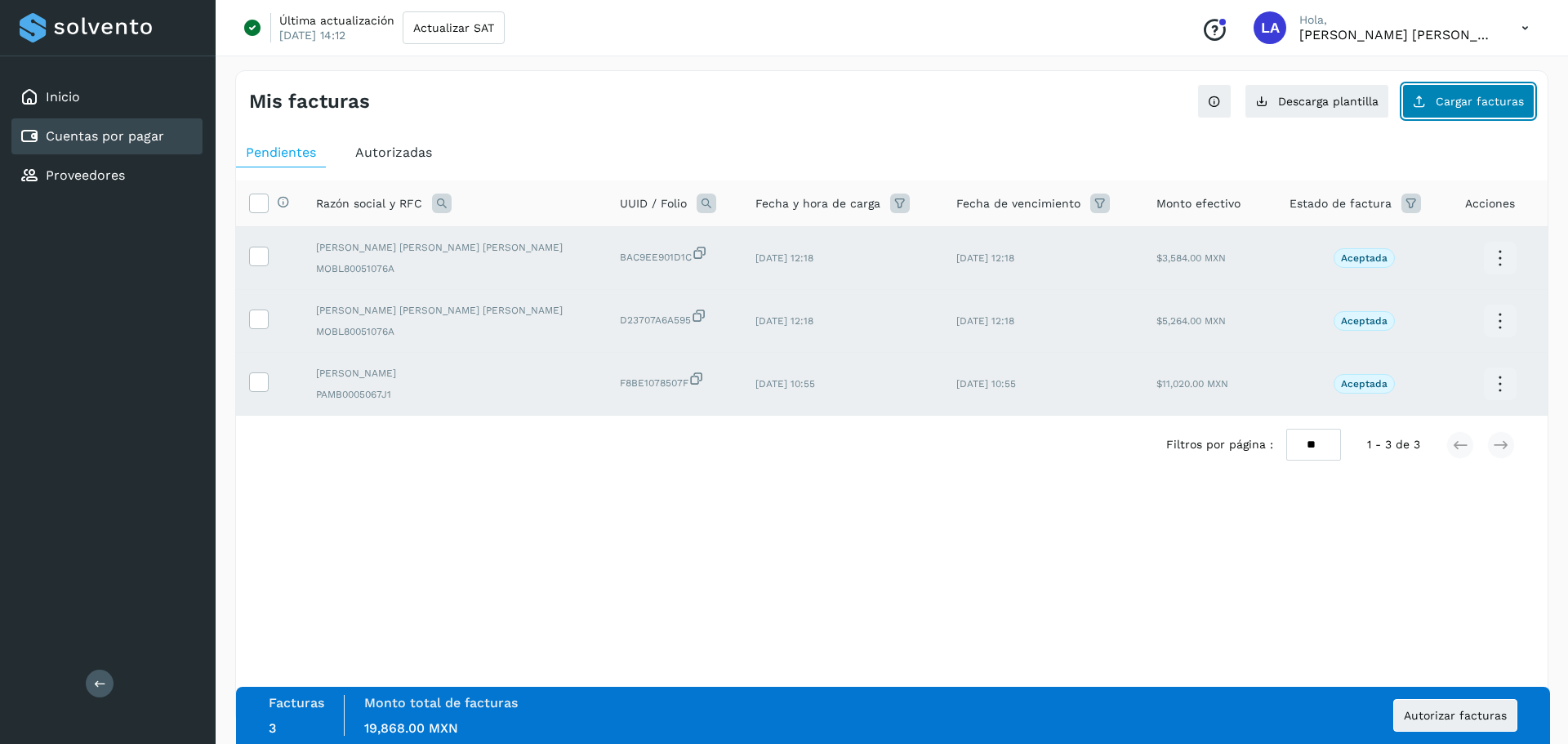
click at [1102, 105] on span "Cargar facturas" at bounding box center [1480, 101] width 89 height 11
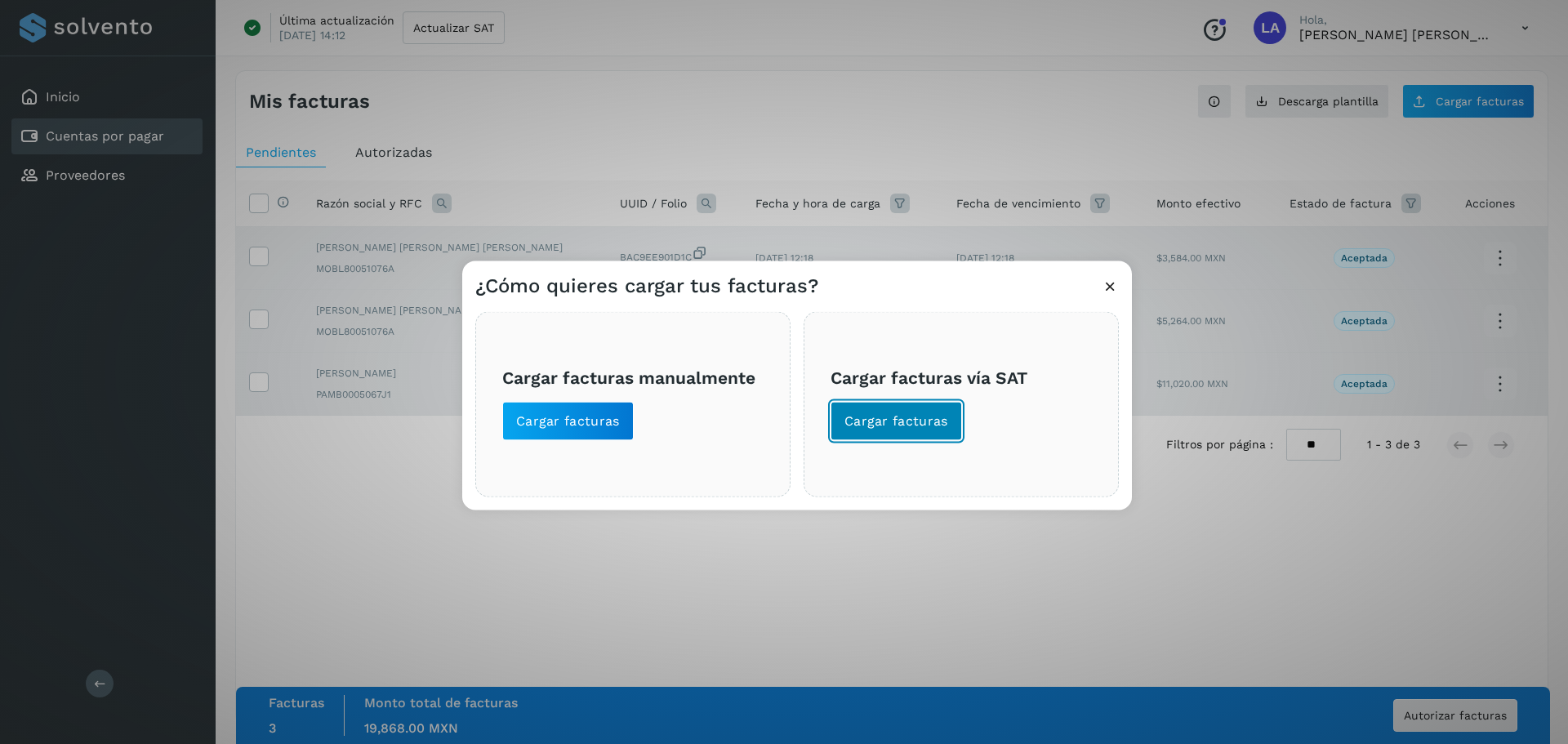
click at [911, 424] on span "Cargar facturas" at bounding box center [896, 420] width 103 height 18
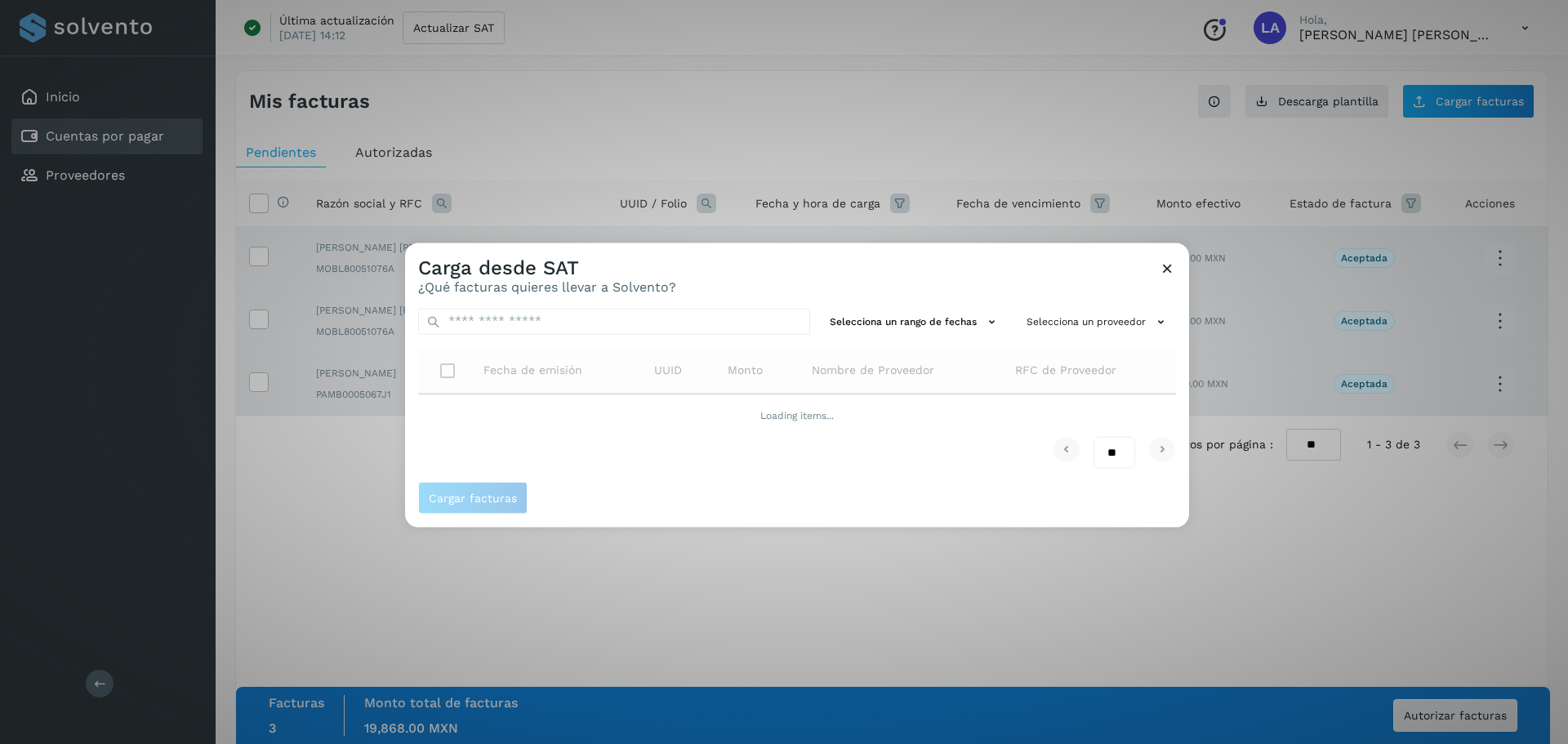
click at [1102, 266] on icon at bounding box center [1168, 267] width 17 height 17
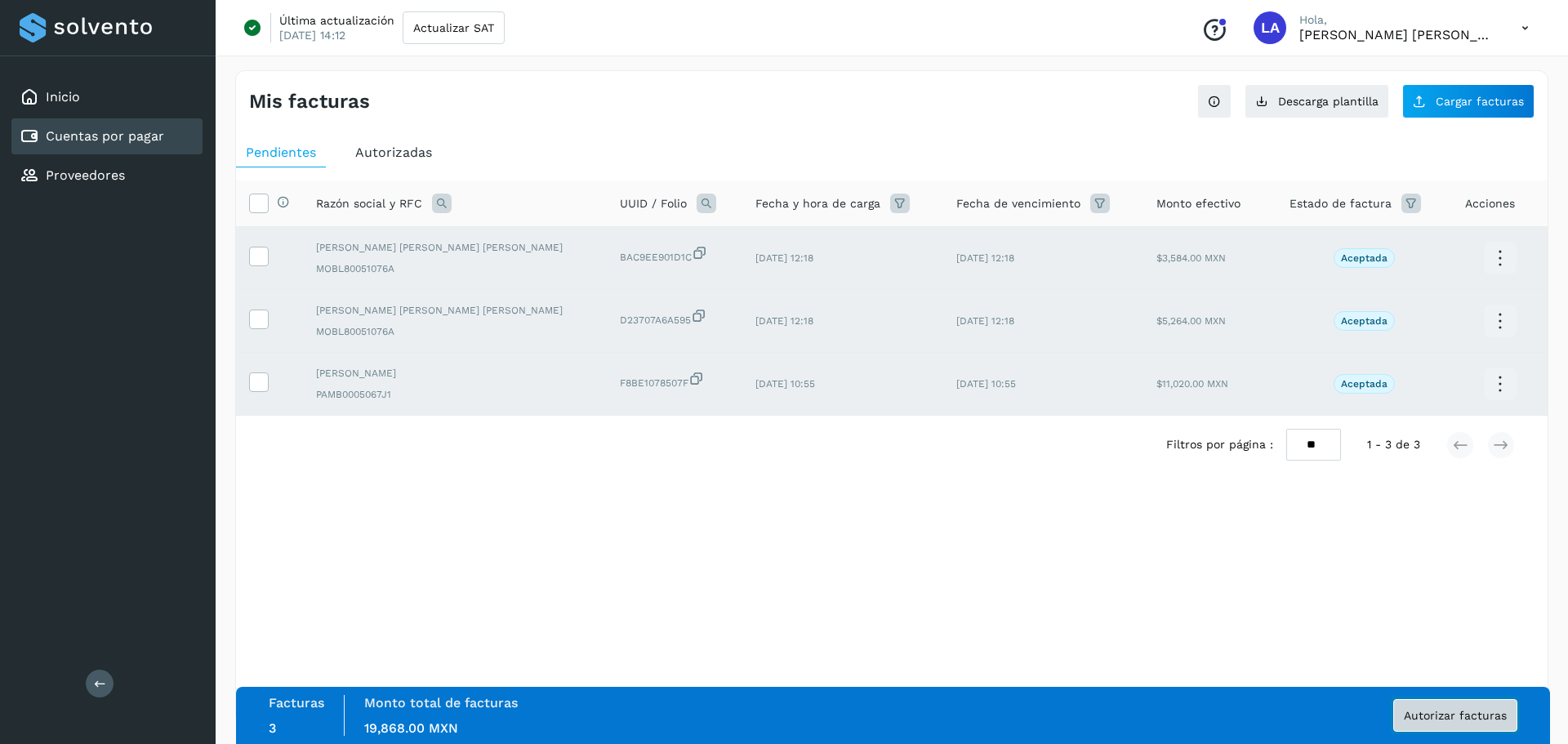
click at [1102, 488] on span "Autorizar facturas" at bounding box center [1455, 714] width 103 height 11
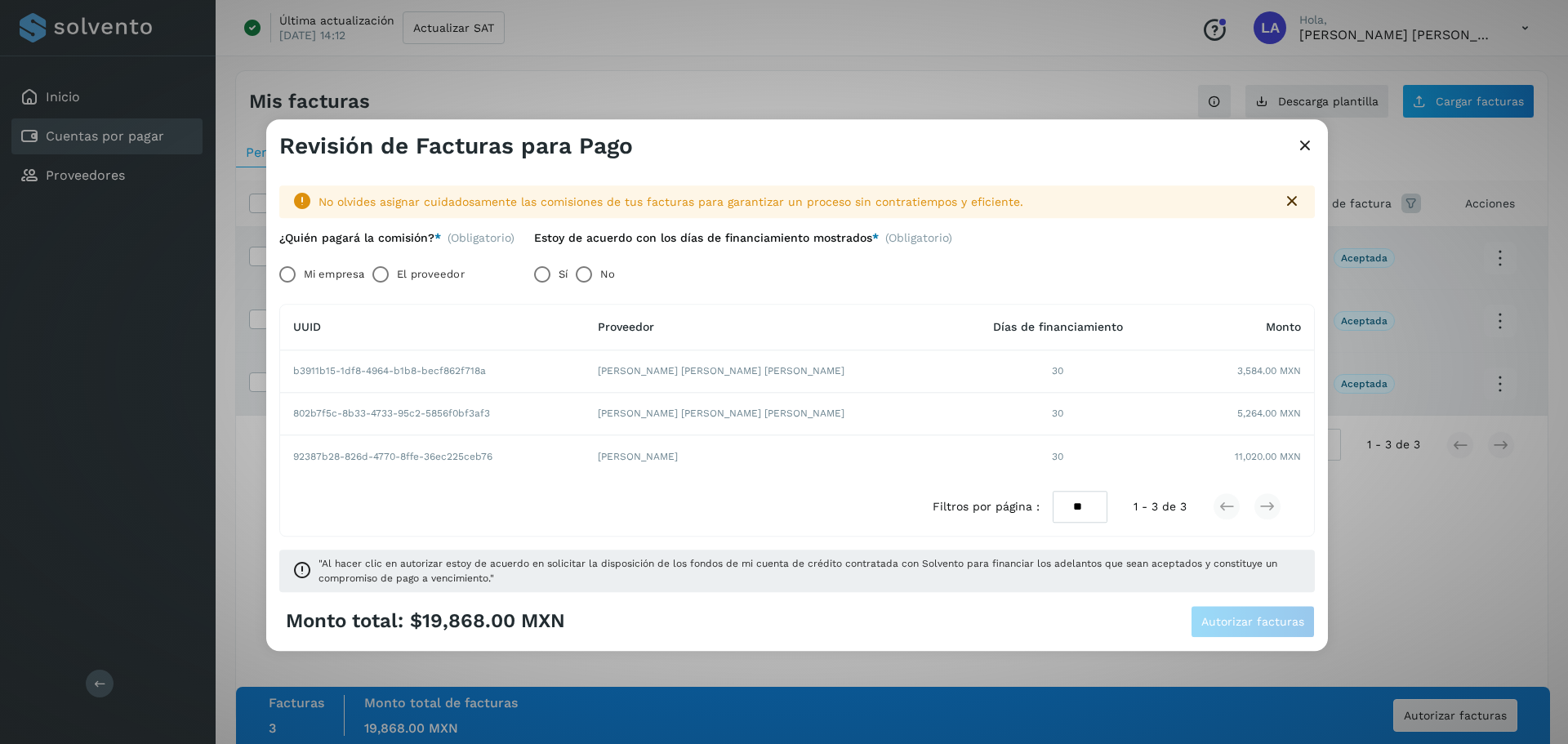
click at [315, 266] on label "Mi empresa" at bounding box center [334, 274] width 61 height 33
click at [1102, 488] on span "Autorizar facturas" at bounding box center [1253, 621] width 103 height 11
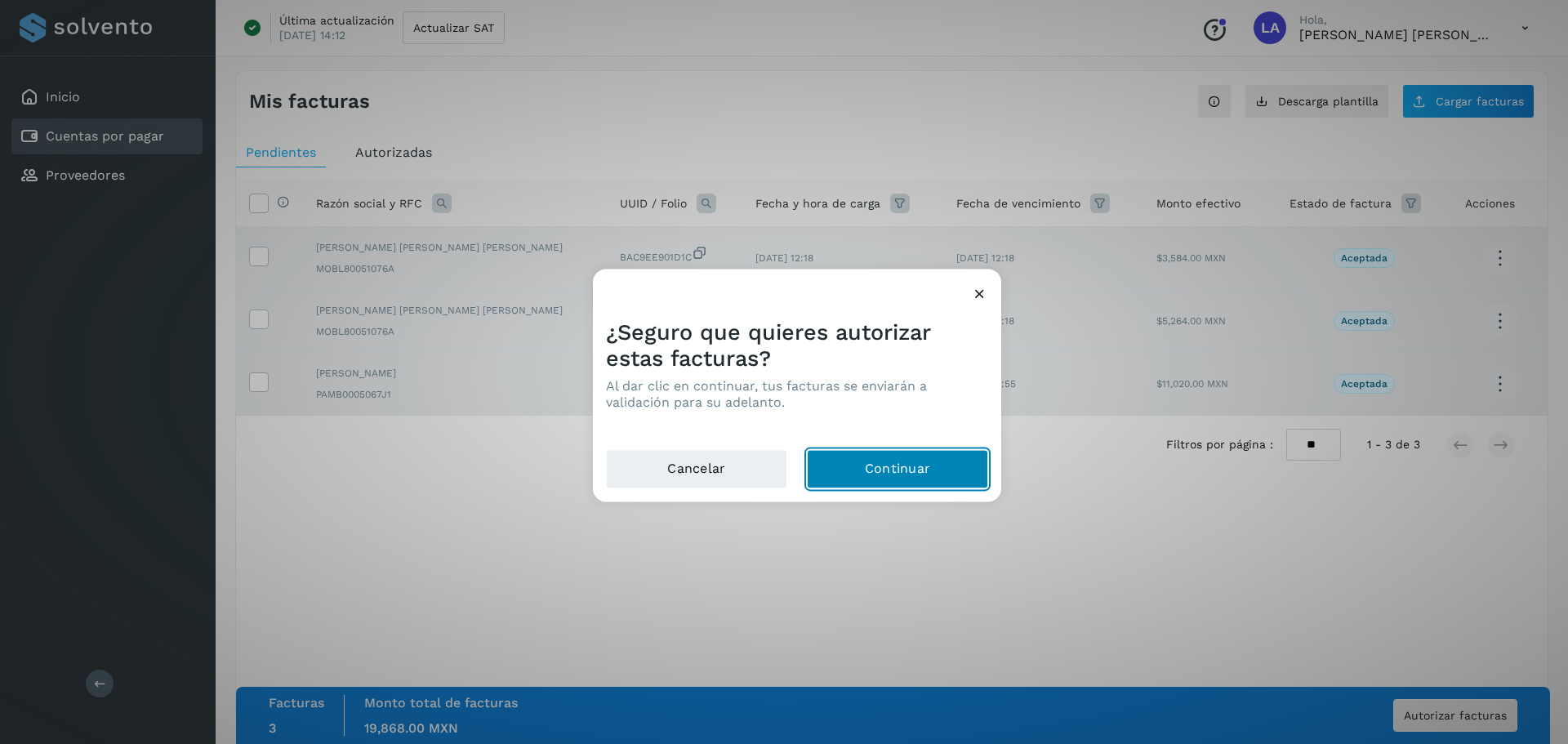
click at [911, 484] on button "Continuar" at bounding box center [897, 468] width 182 height 39
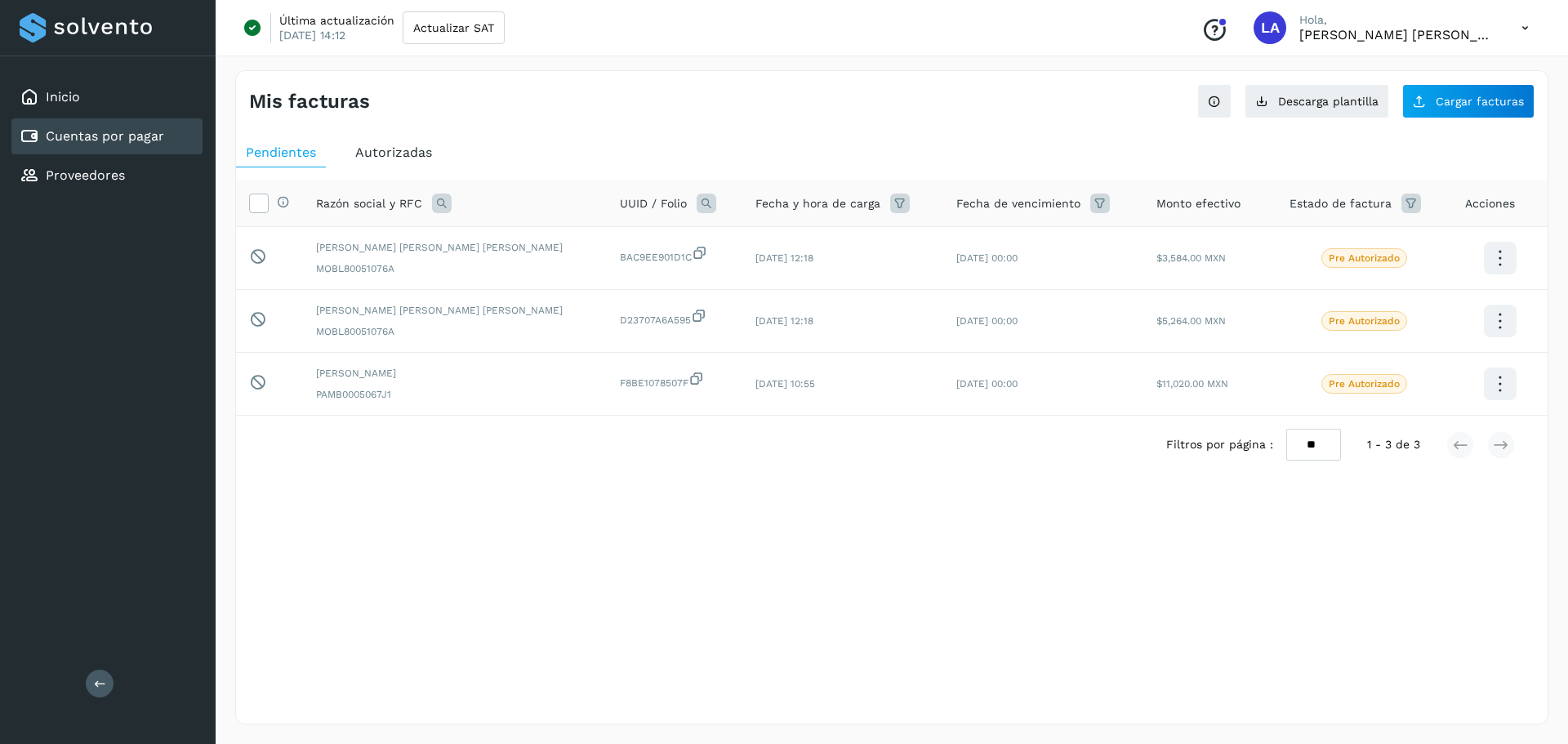
click at [1102, 19] on div "Conoce nuestros beneficios LA Hola, [PERSON_NAME] [PERSON_NAME]" at bounding box center [1365, 27] width 354 height 37
click at [1102, 36] on icon at bounding box center [1525, 28] width 34 height 34
click at [1102, 97] on div "Cerrar sesión" at bounding box center [1445, 105] width 195 height 31
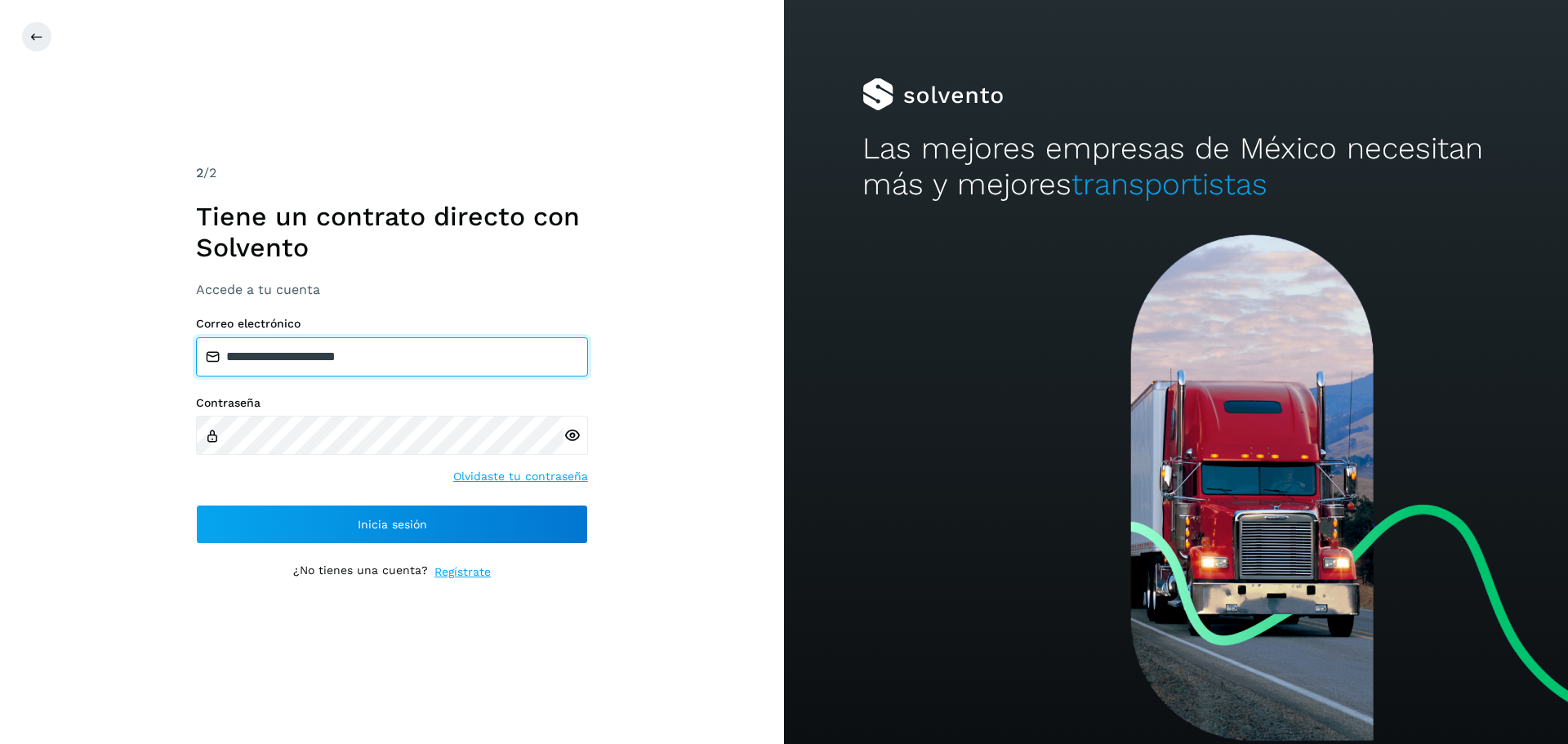
click at [382, 360] on input "**********" at bounding box center [392, 356] width 392 height 39
type input "**********"
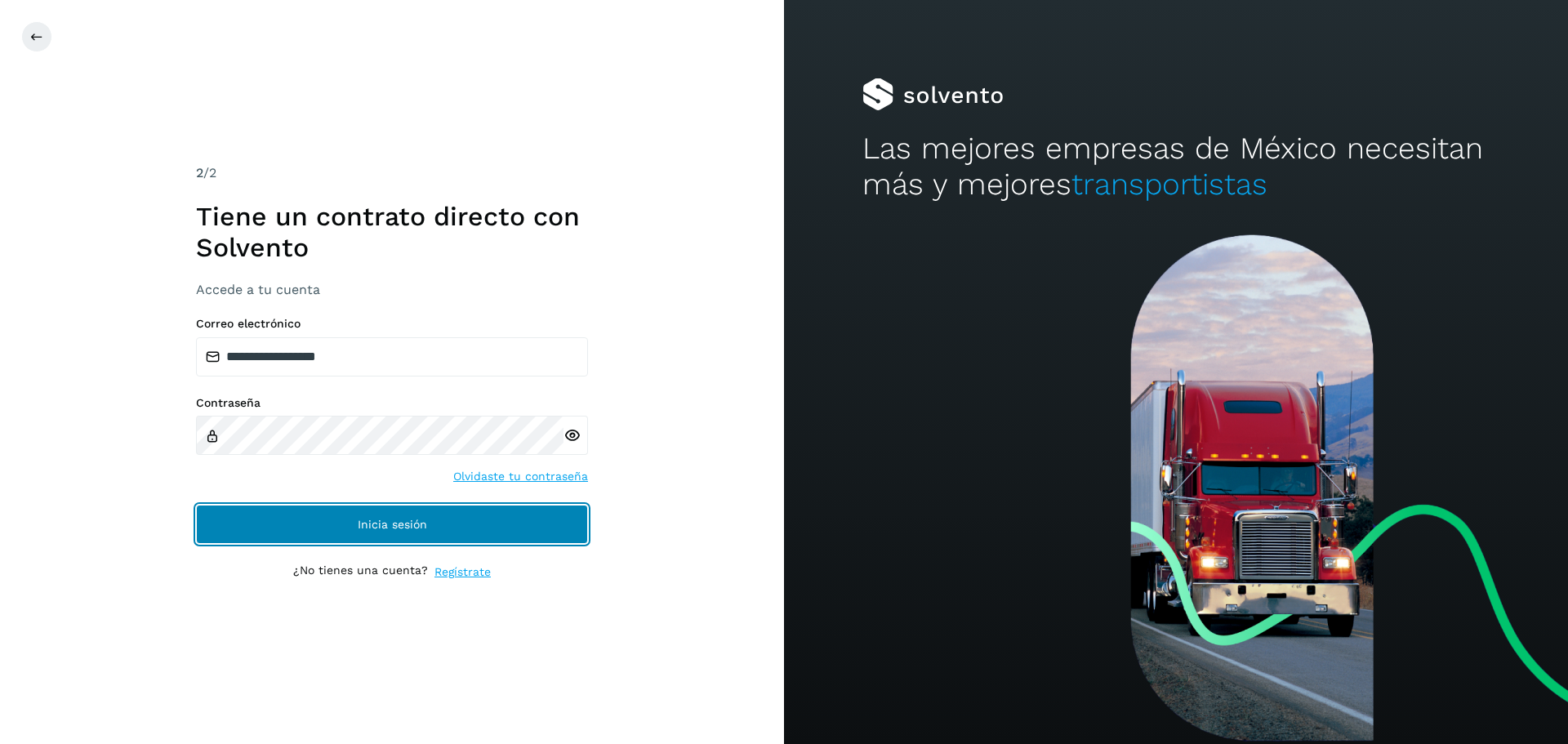
click at [361, 488] on button "Inicia sesión" at bounding box center [392, 523] width 392 height 39
